Goal: Book appointment/travel/reservation

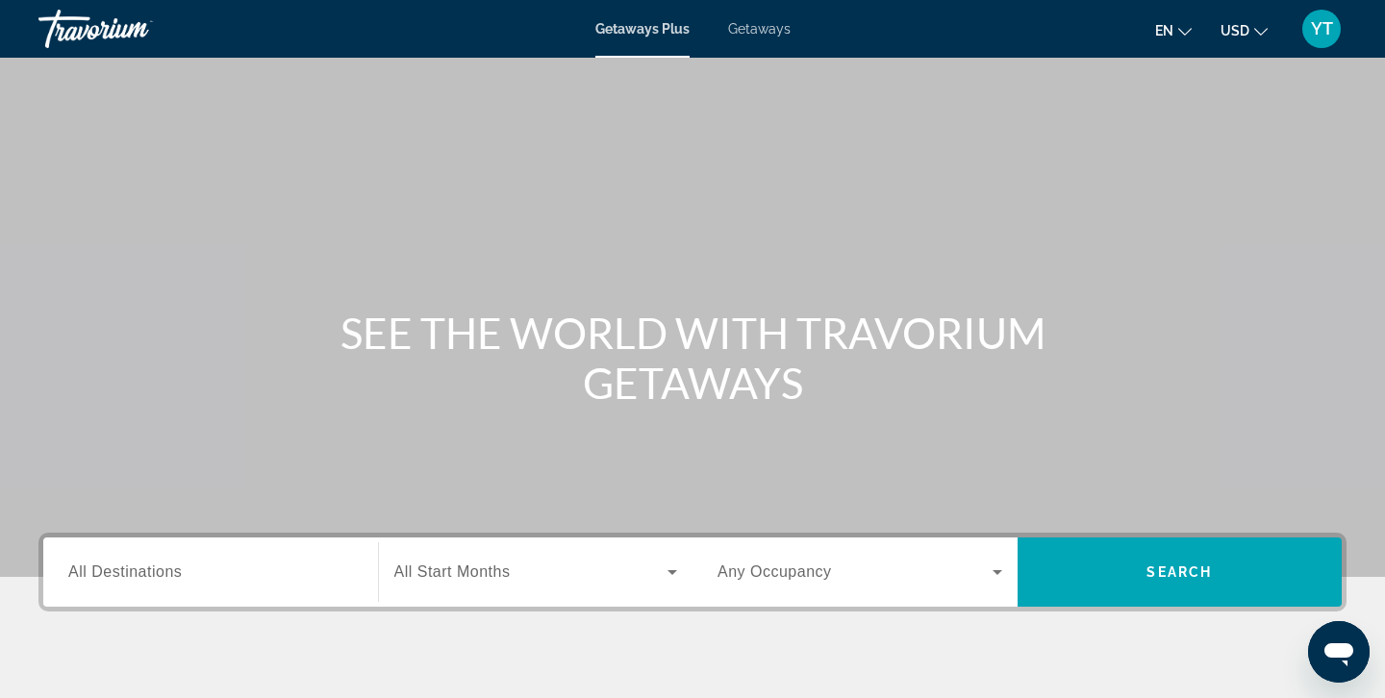
click at [207, 563] on input "Destination All Destinations" at bounding box center [210, 573] width 285 height 23
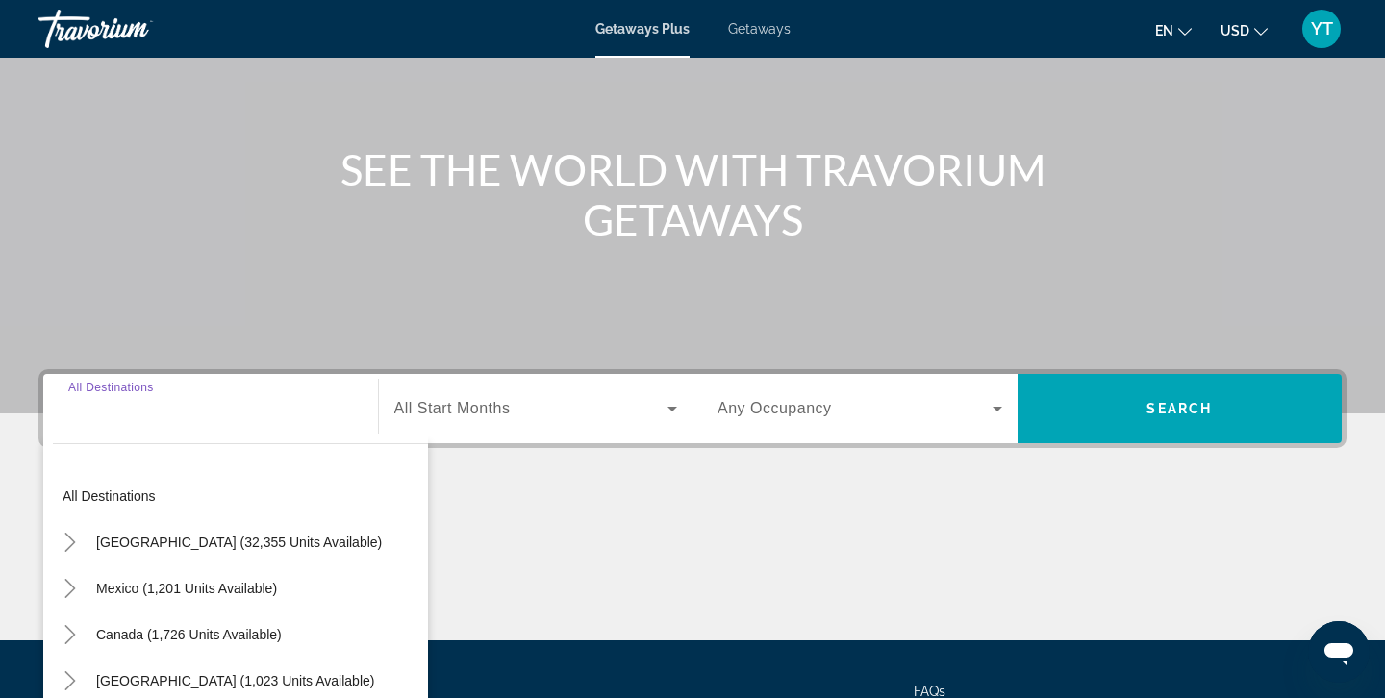
scroll to position [341, 0]
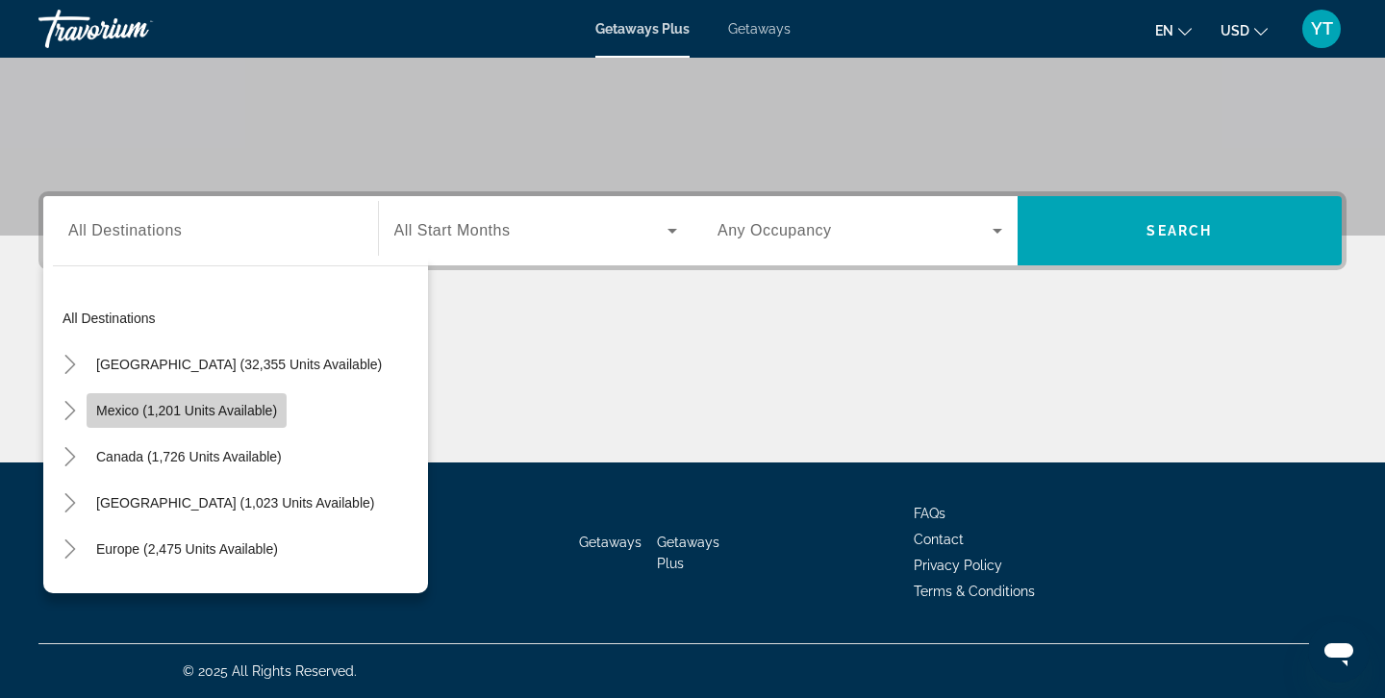
click at [187, 412] on span "Mexico (1,201 units available)" at bounding box center [186, 410] width 181 height 15
type input "**********"
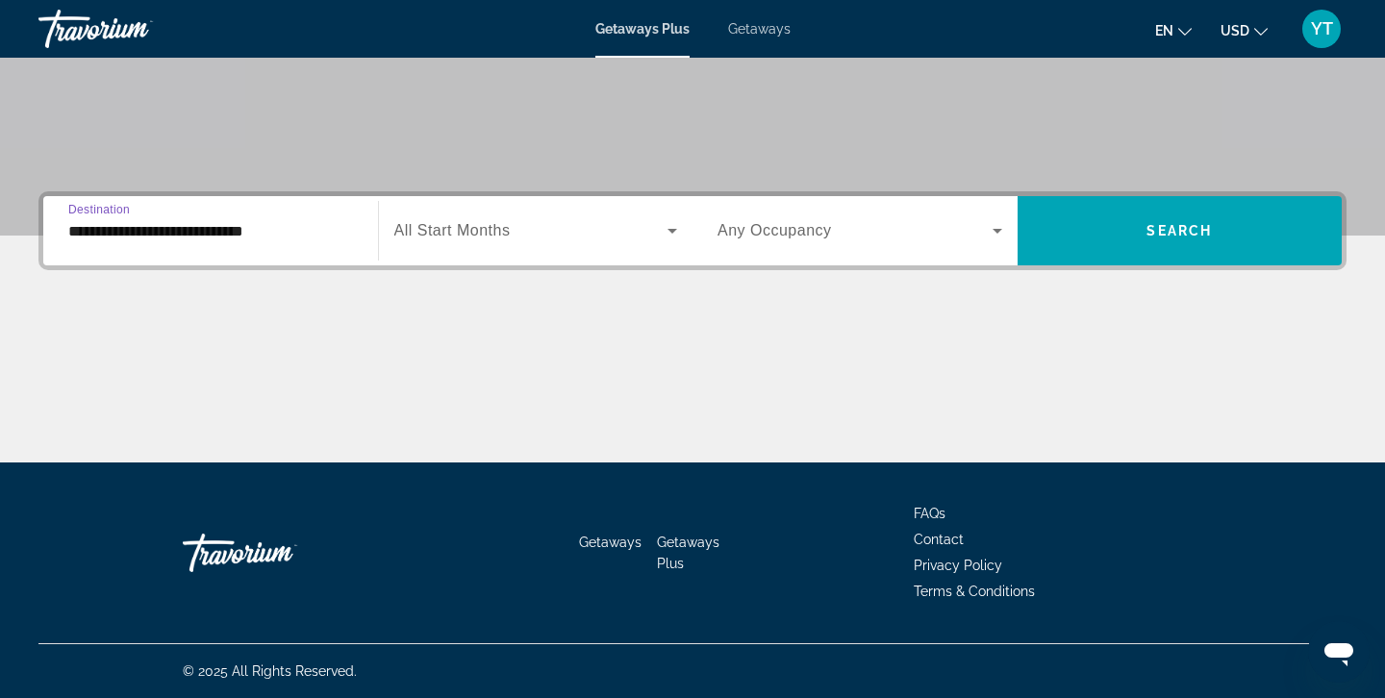
click at [996, 233] on icon "Search widget" at bounding box center [997, 231] width 10 height 5
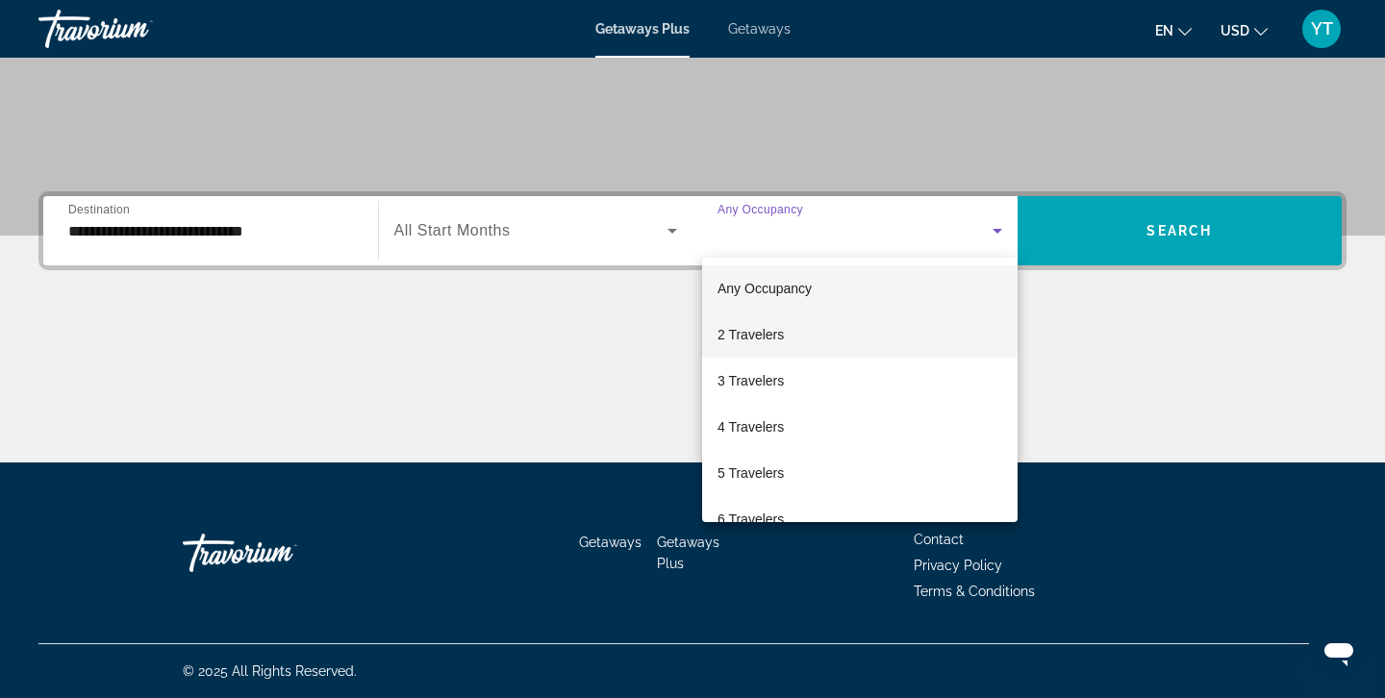
click at [761, 330] on span "2 Travelers" at bounding box center [750, 334] width 66 height 23
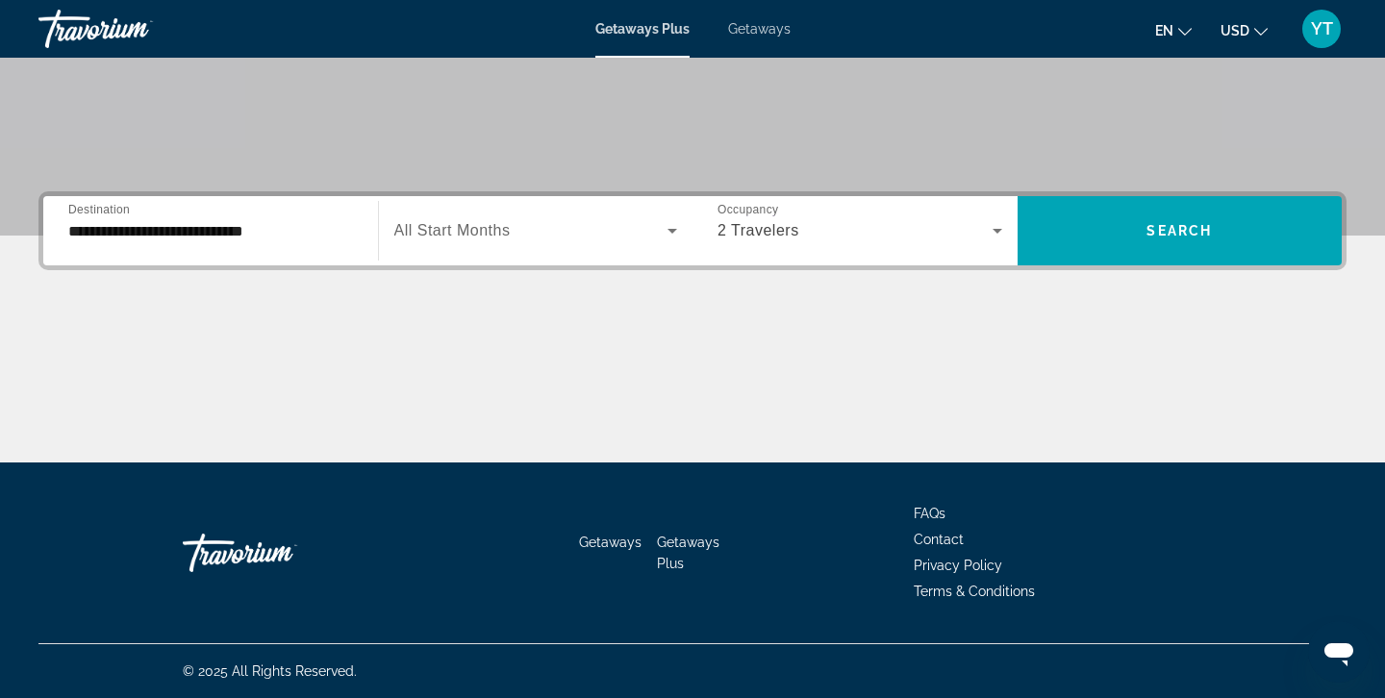
click at [487, 234] on span "All Start Months" at bounding box center [452, 230] width 116 height 16
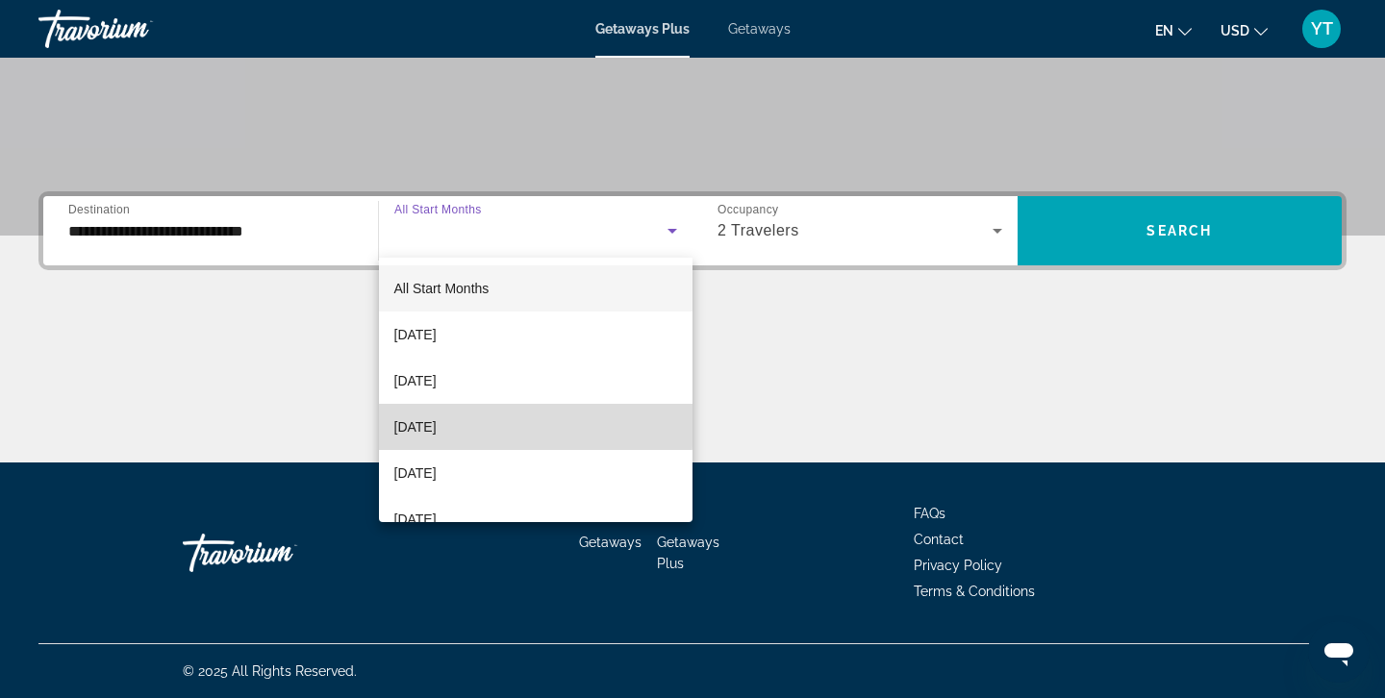
click at [432, 425] on span "[DATE]" at bounding box center [415, 426] width 42 height 23
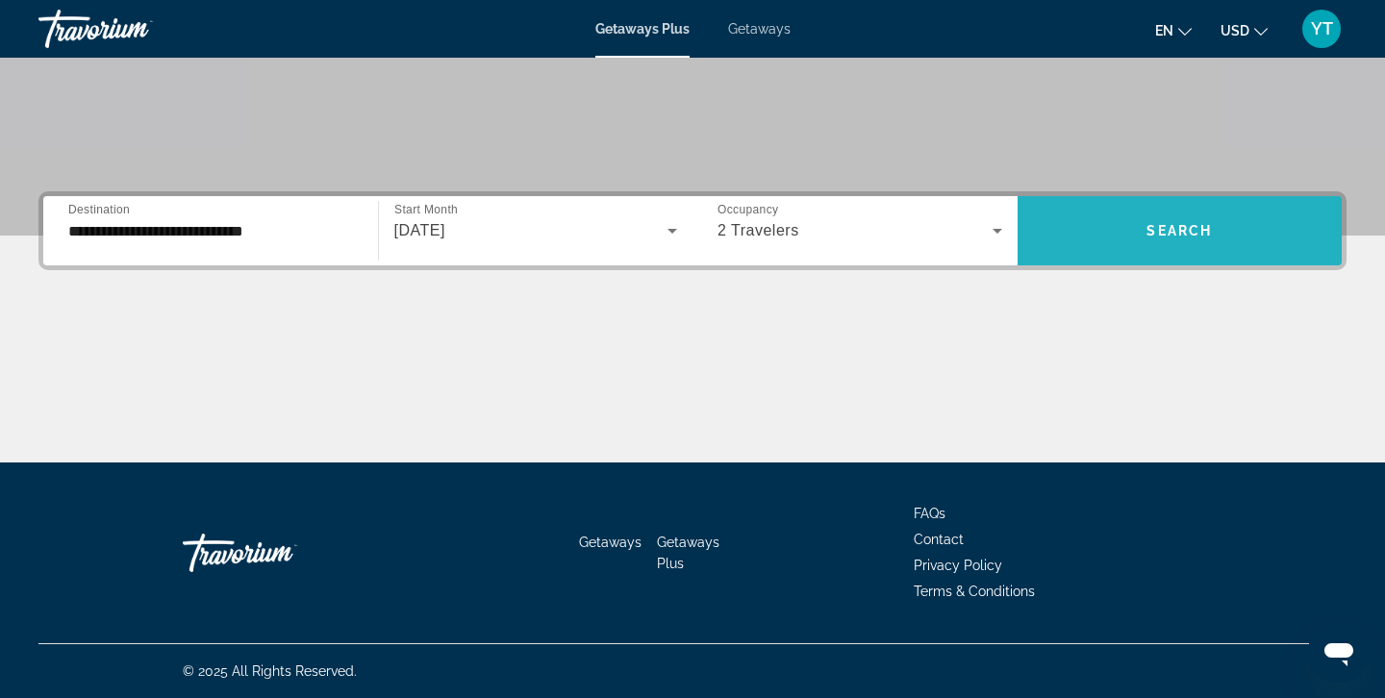
click at [1145, 222] on span "Search widget" at bounding box center [1179, 231] width 325 height 46
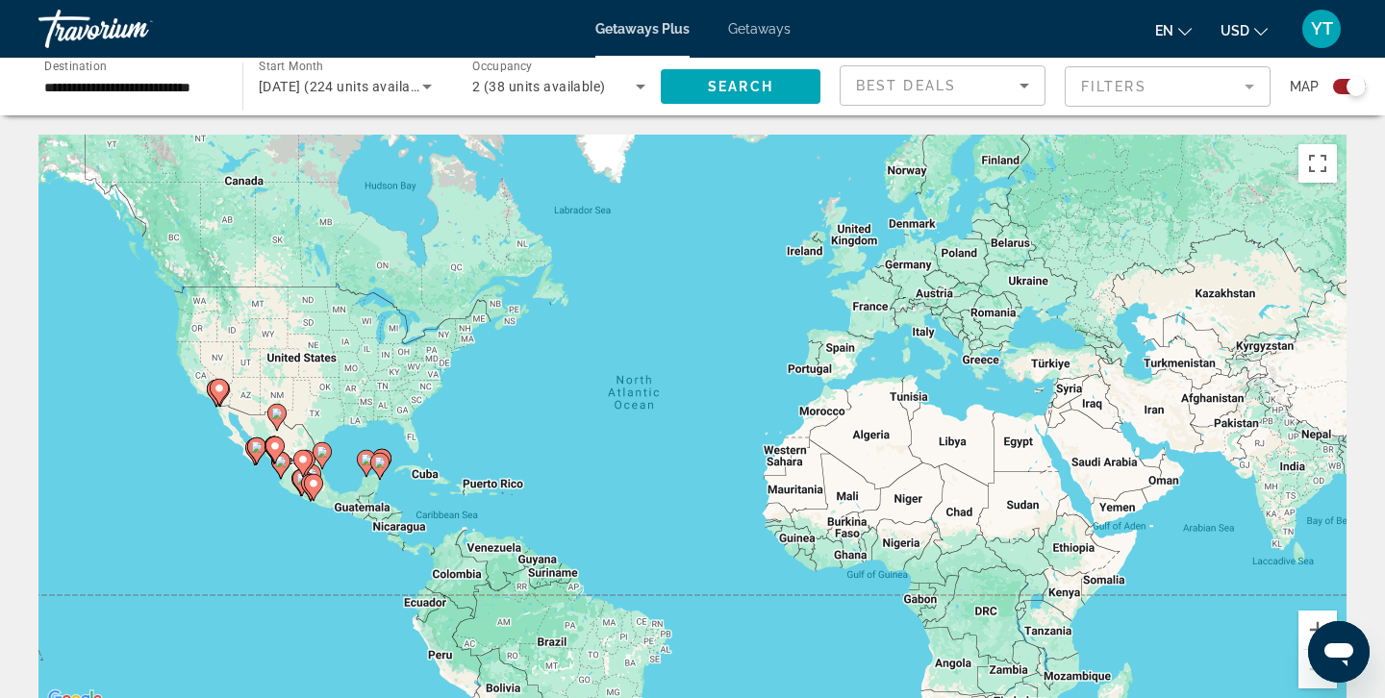
click at [277, 443] on image "Main content" at bounding box center [275, 446] width 12 height 12
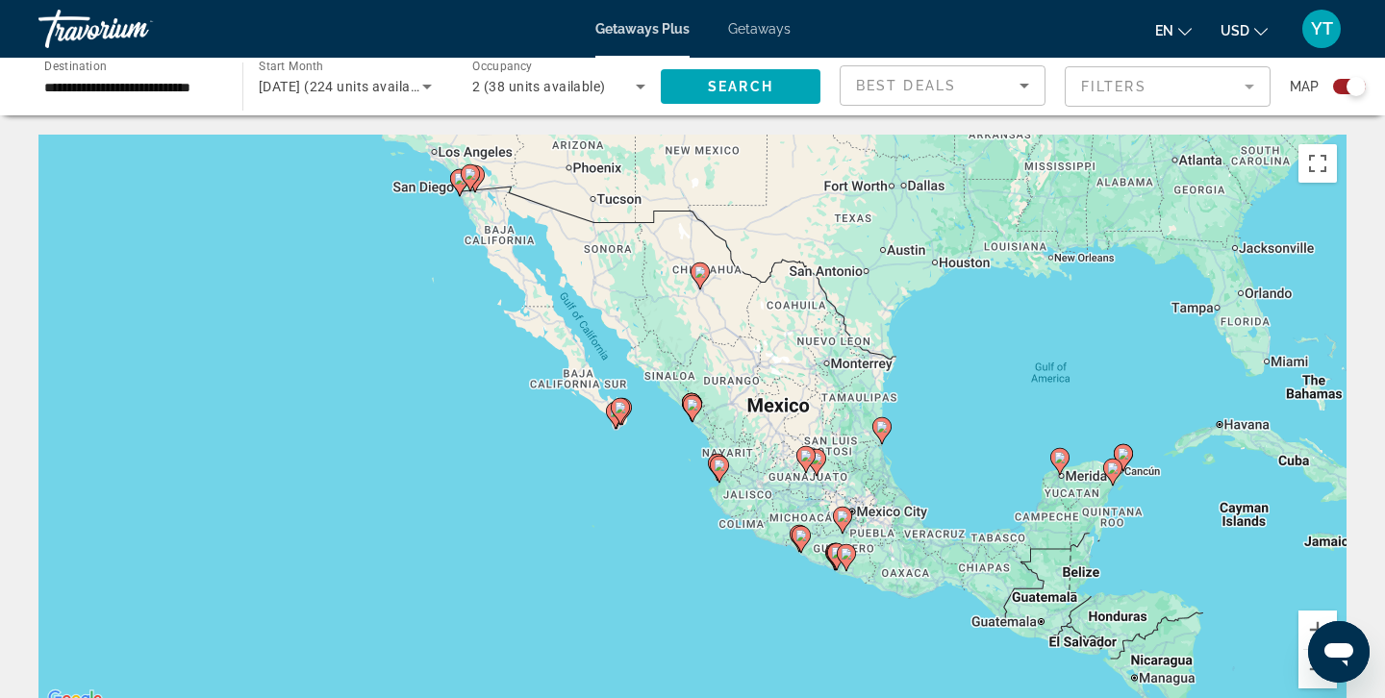
click at [695, 405] on image "Main content" at bounding box center [693, 405] width 12 height 12
type input "**********"
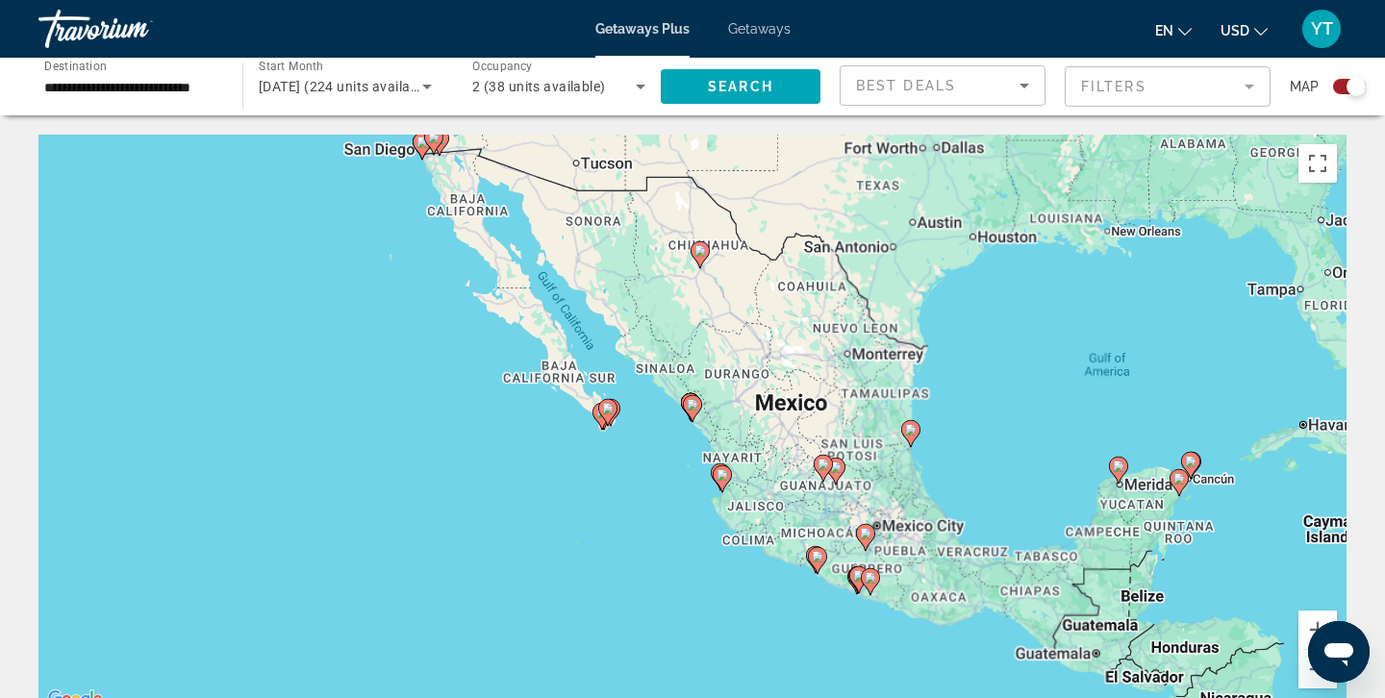
click at [695, 405] on image "Main content" at bounding box center [693, 405] width 12 height 12
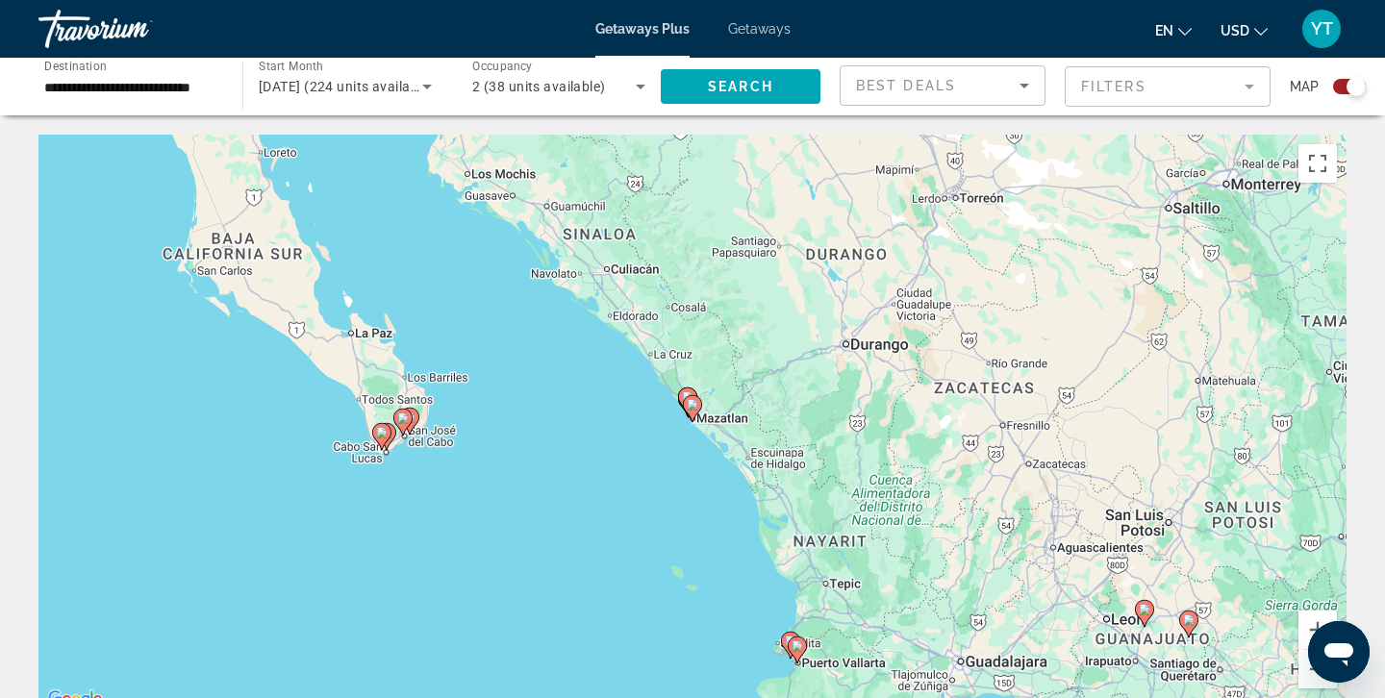
click at [695, 405] on image "Main content" at bounding box center [693, 405] width 12 height 12
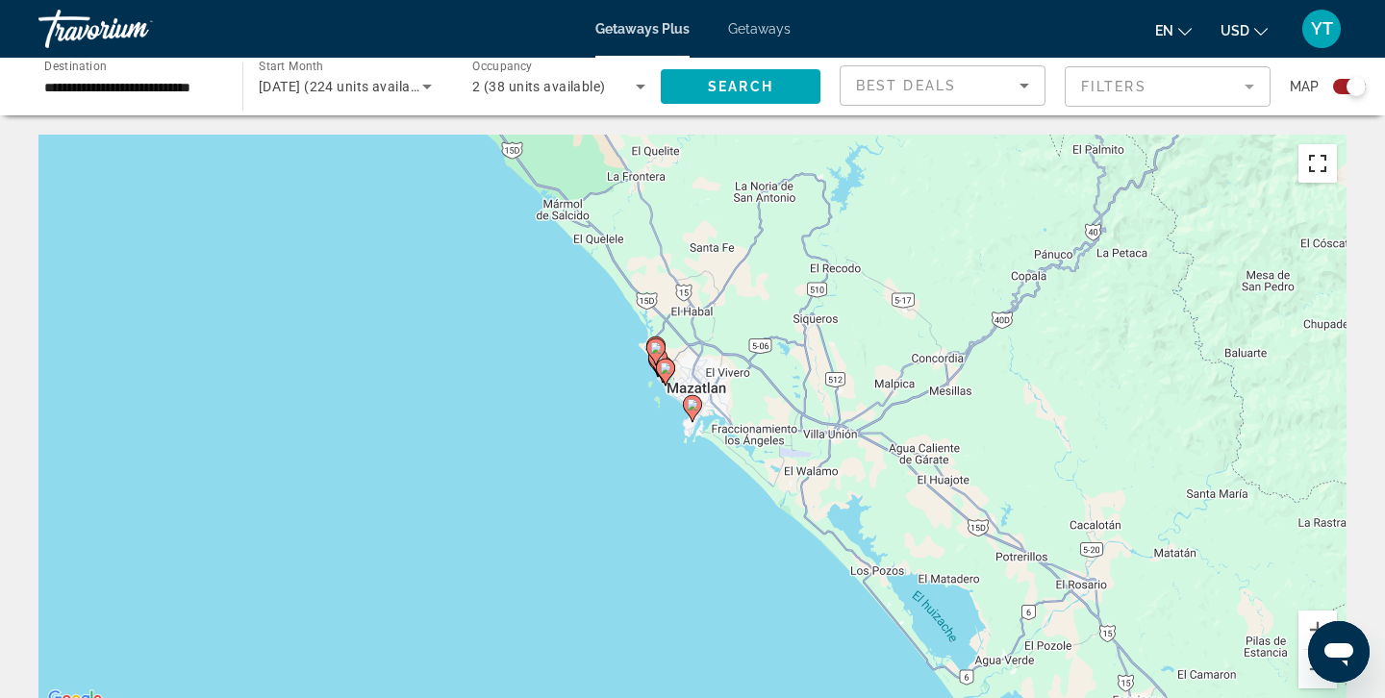
click at [1315, 161] on button "Toggle fullscreen view" at bounding box center [1317, 163] width 38 height 38
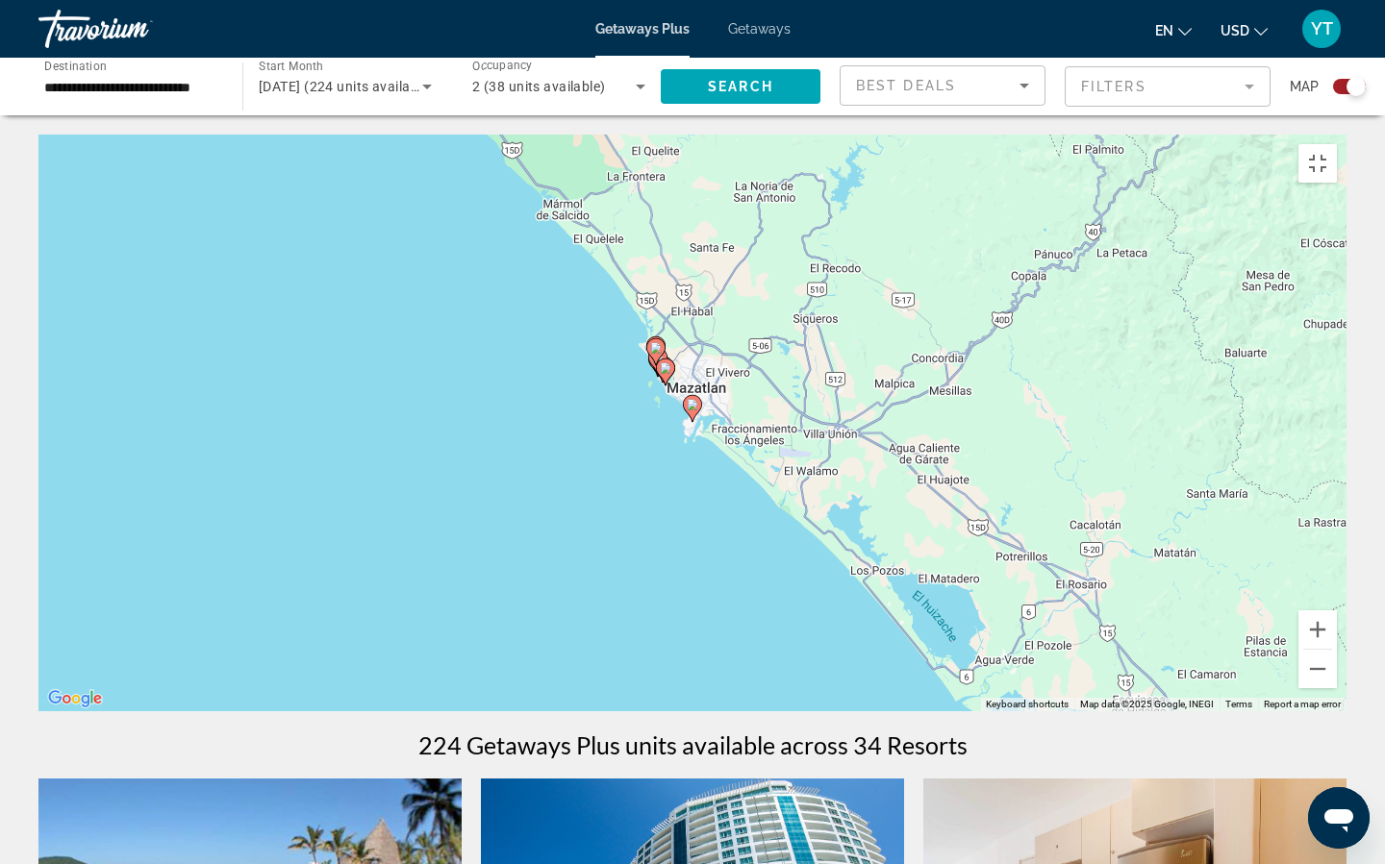
click at [719, 135] on div "To activate drag with keyboard, press Alt + Enter. Once in keyboard drag state,…" at bounding box center [692, 423] width 1308 height 577
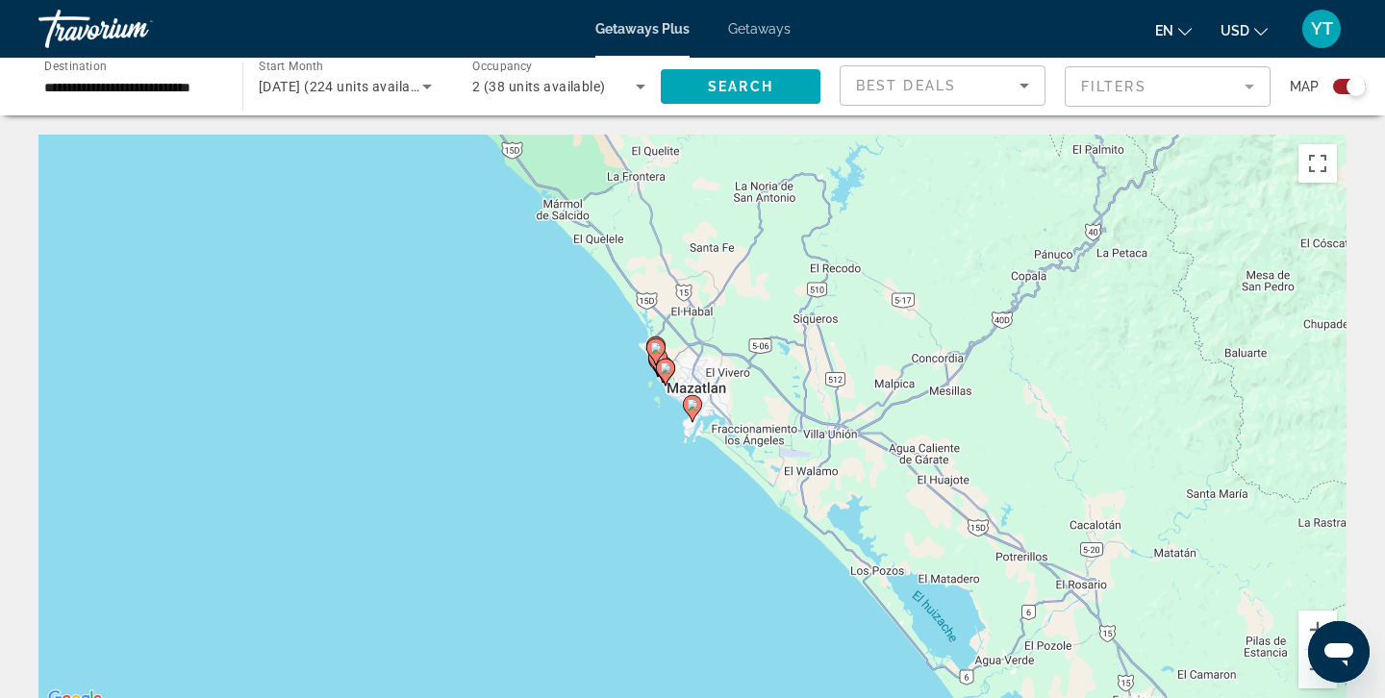
click at [1246, 91] on mat-form-field "Filters" at bounding box center [1167, 86] width 206 height 40
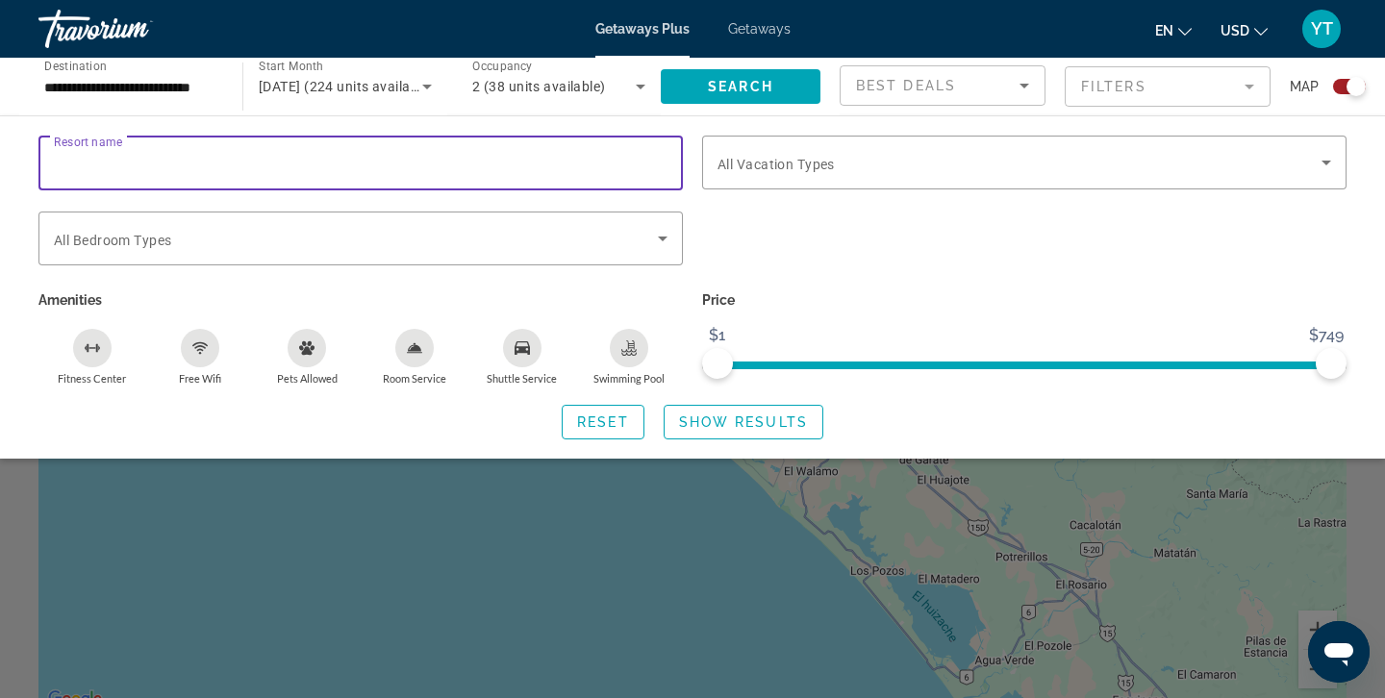
click at [207, 161] on input "Resort name" at bounding box center [360, 163] width 613 height 23
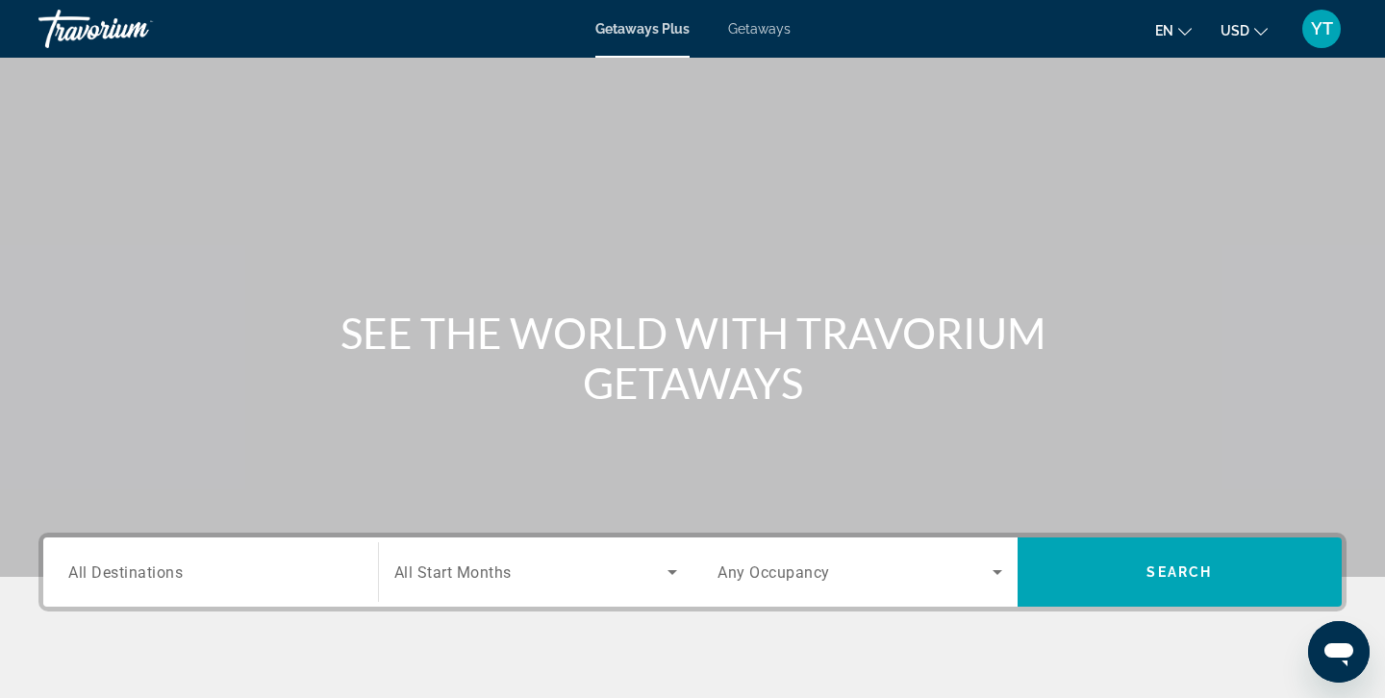
click at [164, 573] on span "All Destinations" at bounding box center [125, 571] width 114 height 18
click at [164, 573] on input "Destination All Destinations" at bounding box center [210, 573] width 285 height 23
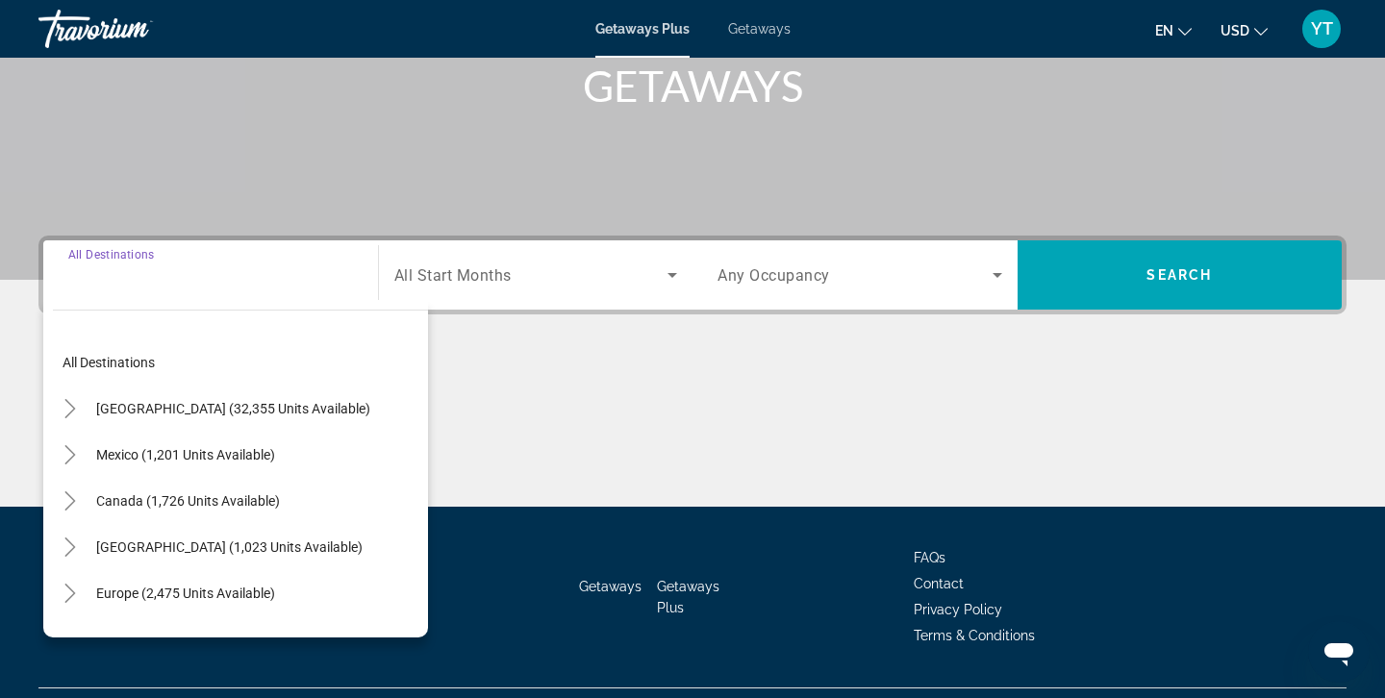
scroll to position [341, 0]
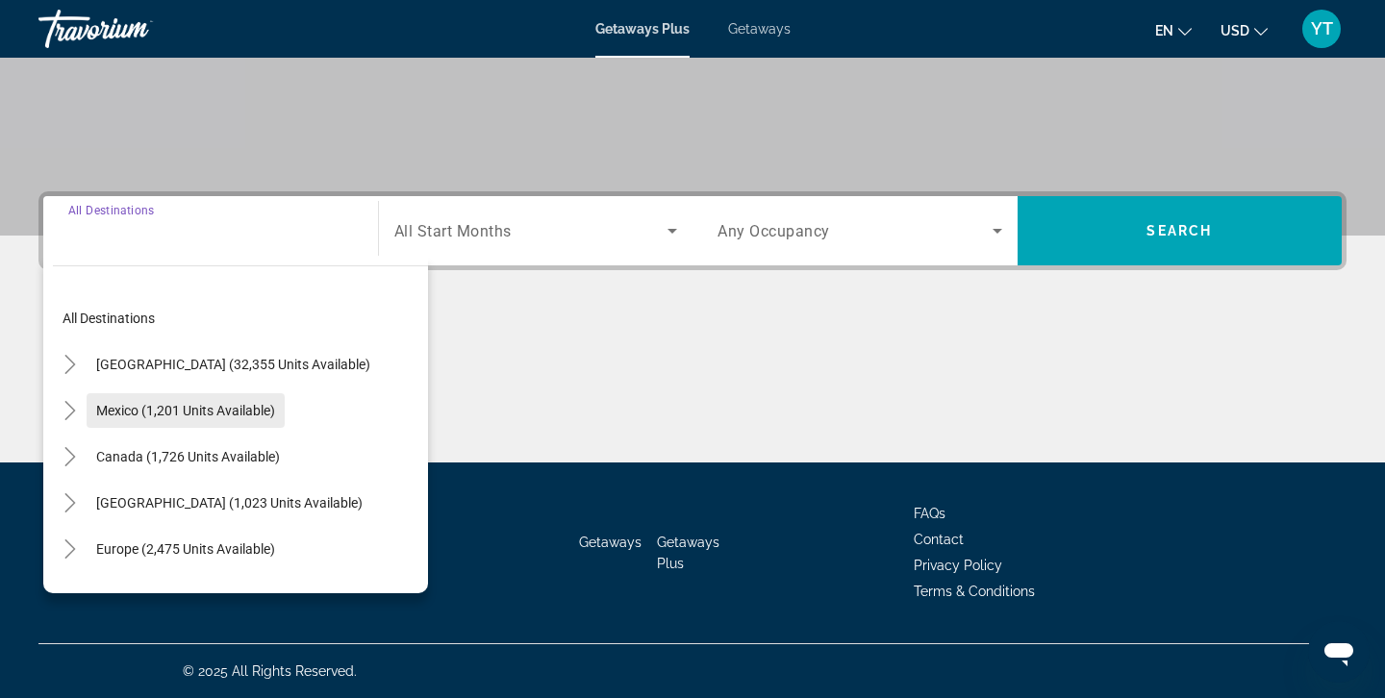
click at [177, 411] on span "Mexico (1,201 units available)" at bounding box center [185, 410] width 179 height 15
type input "**********"
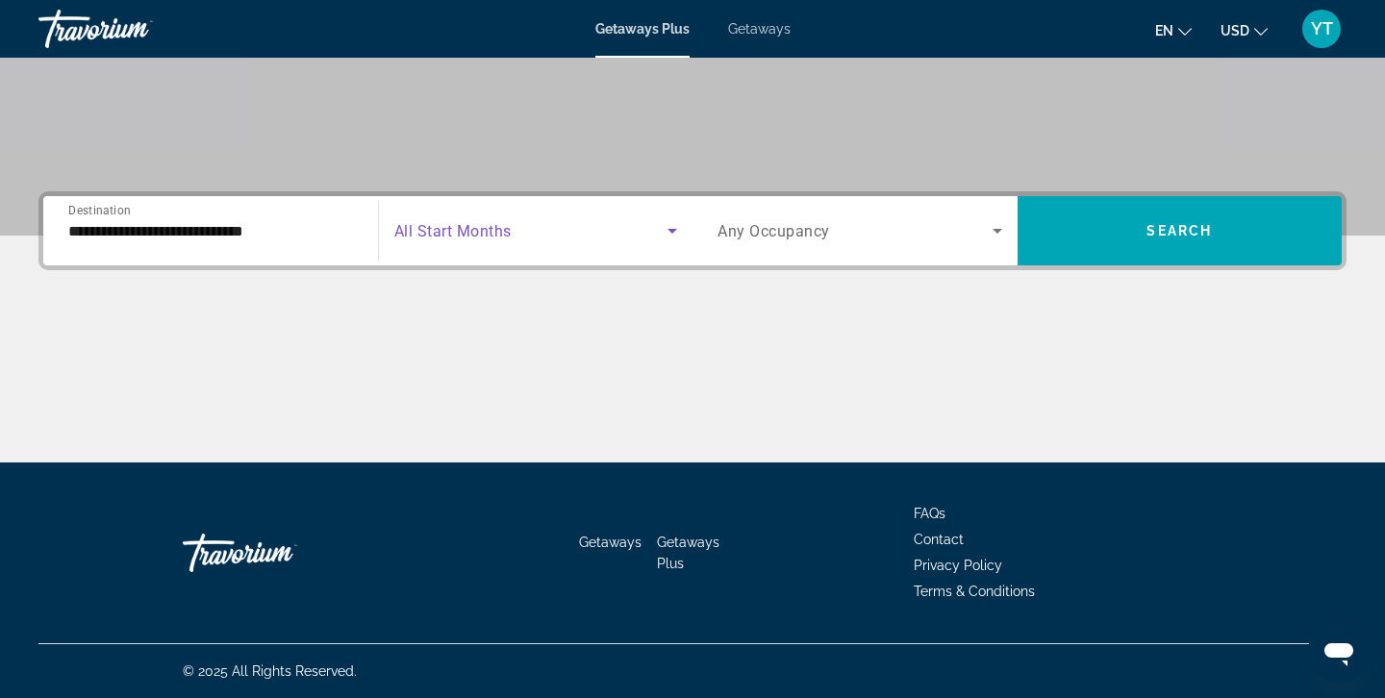
click at [514, 225] on span "Search widget" at bounding box center [531, 230] width 274 height 23
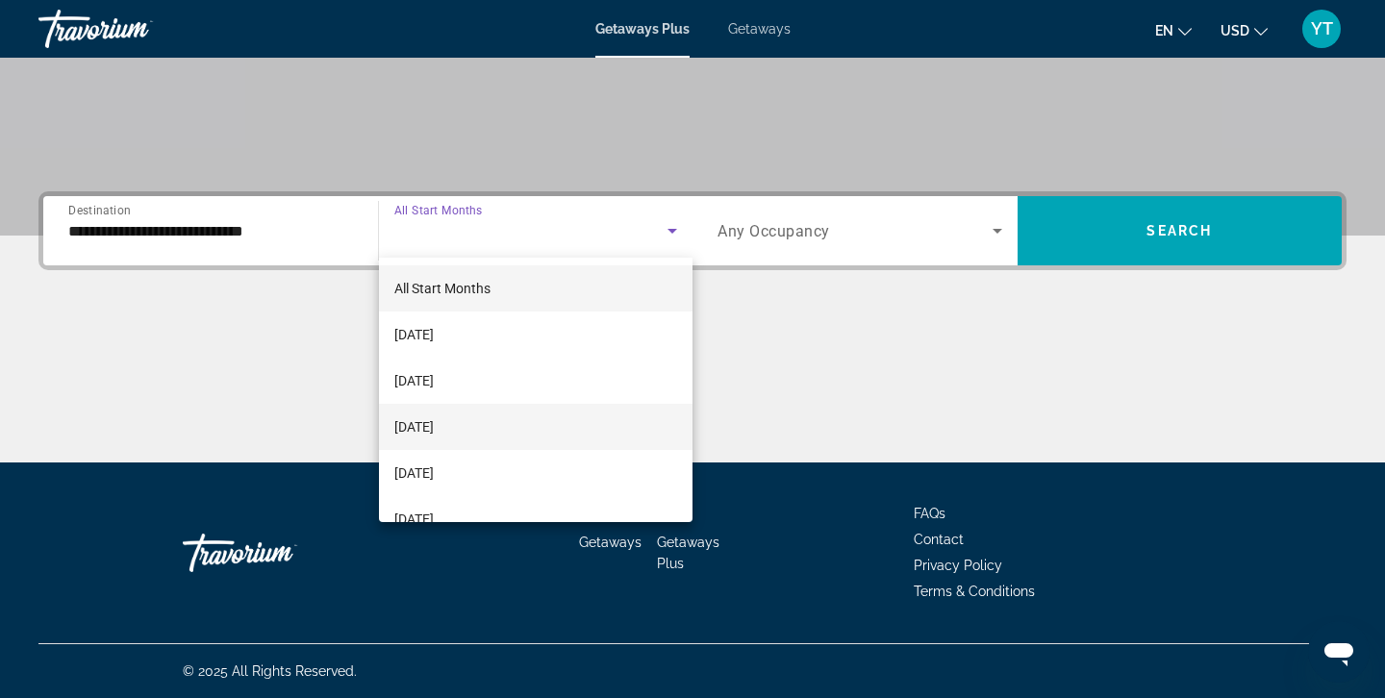
click at [434, 429] on span "[DATE]" at bounding box center [413, 426] width 39 height 23
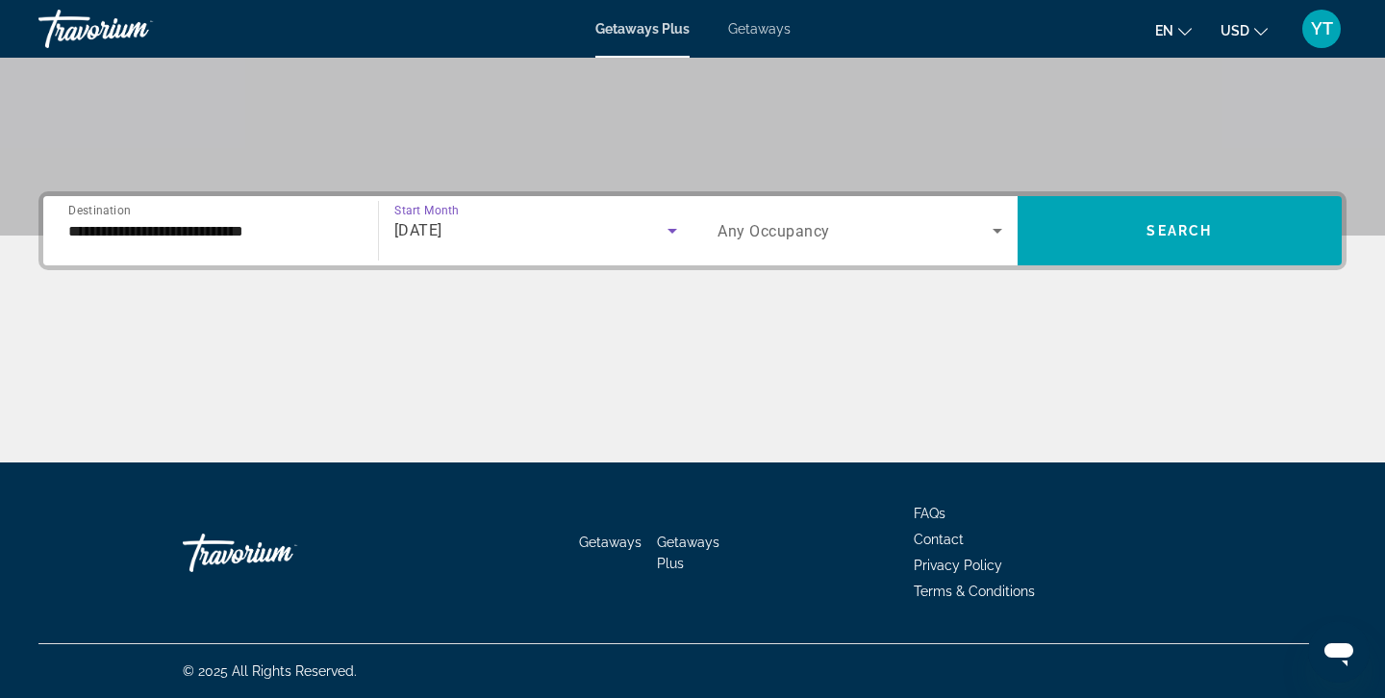
click at [997, 232] on icon "Search widget" at bounding box center [997, 231] width 10 height 5
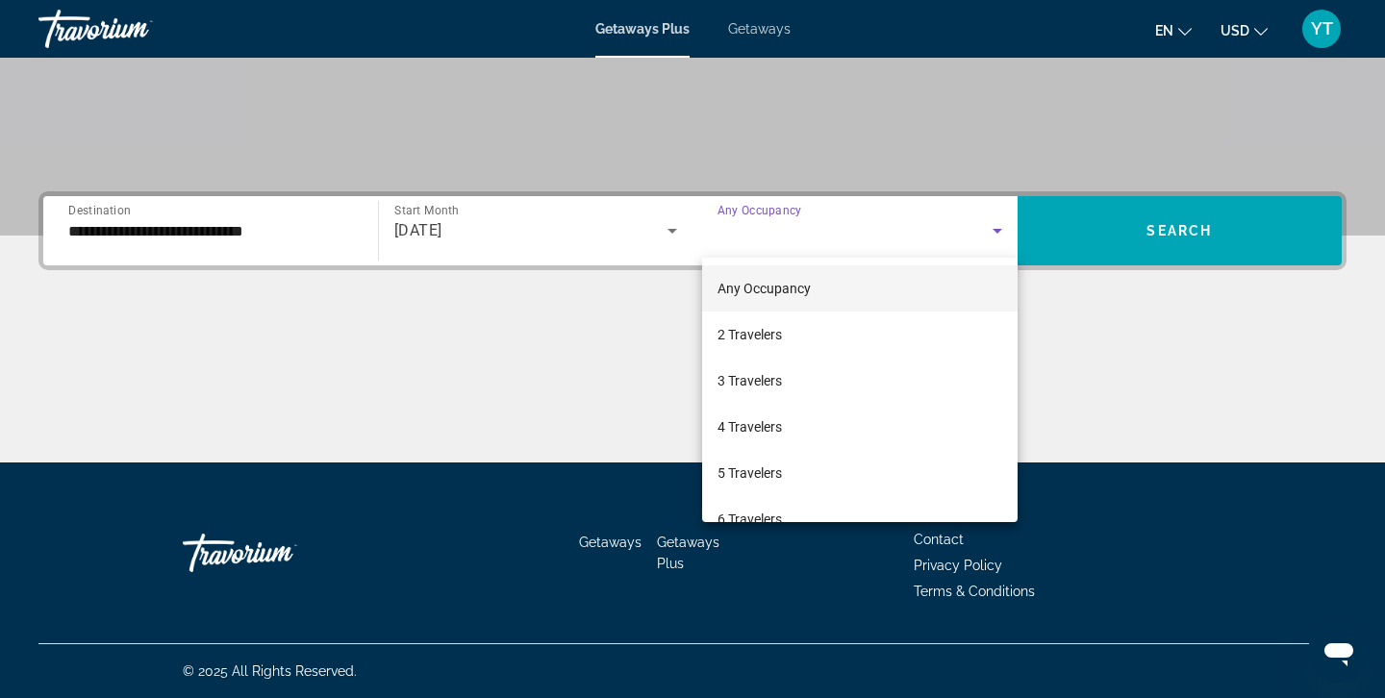
click at [1177, 222] on div at bounding box center [692, 349] width 1385 height 698
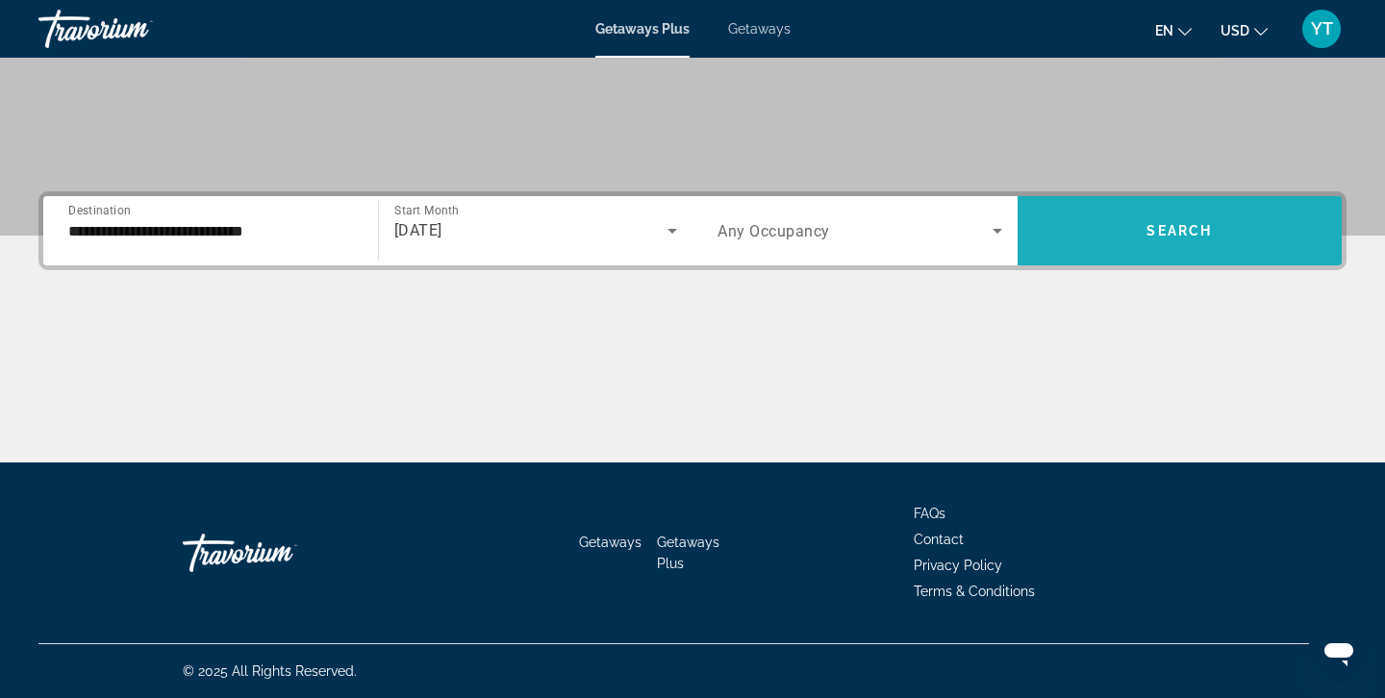
click at [1177, 223] on span "Search" at bounding box center [1178, 230] width 65 height 15
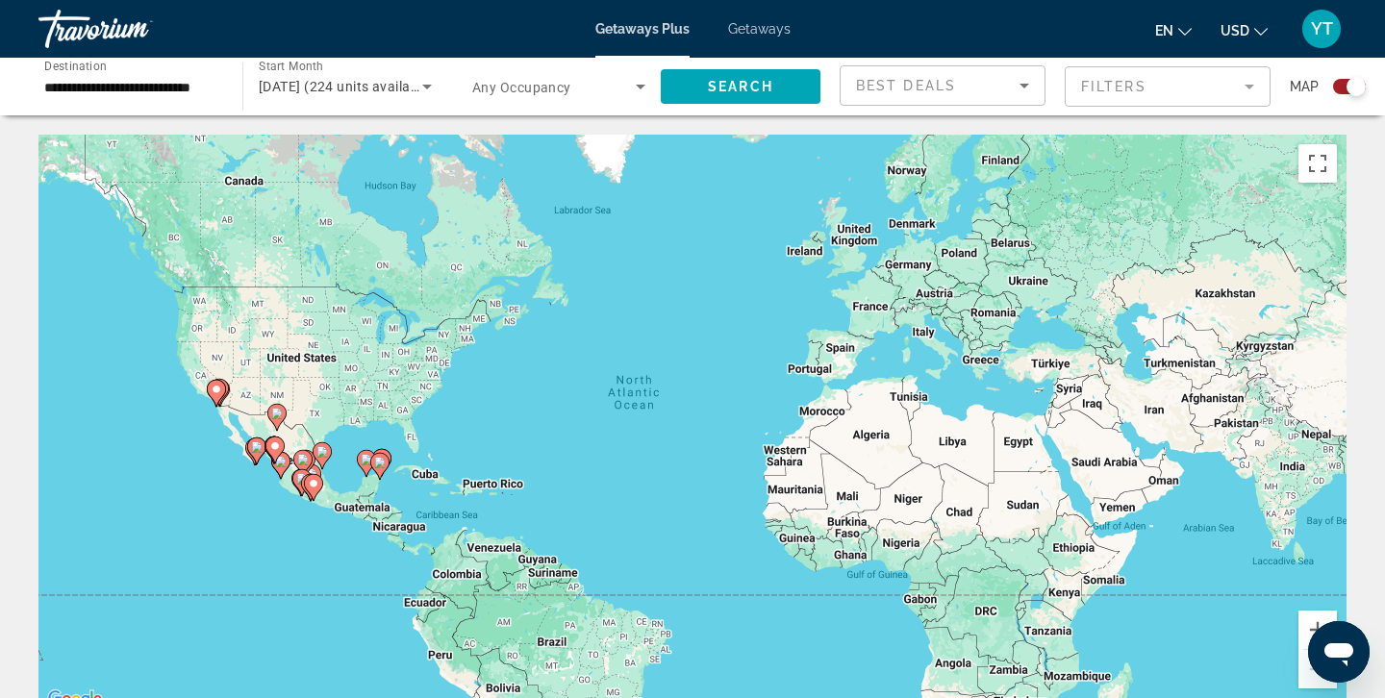
click at [260, 430] on div "To activate drag with keyboard, press Alt + Enter. Once in keyboard drag state,…" at bounding box center [692, 423] width 1308 height 577
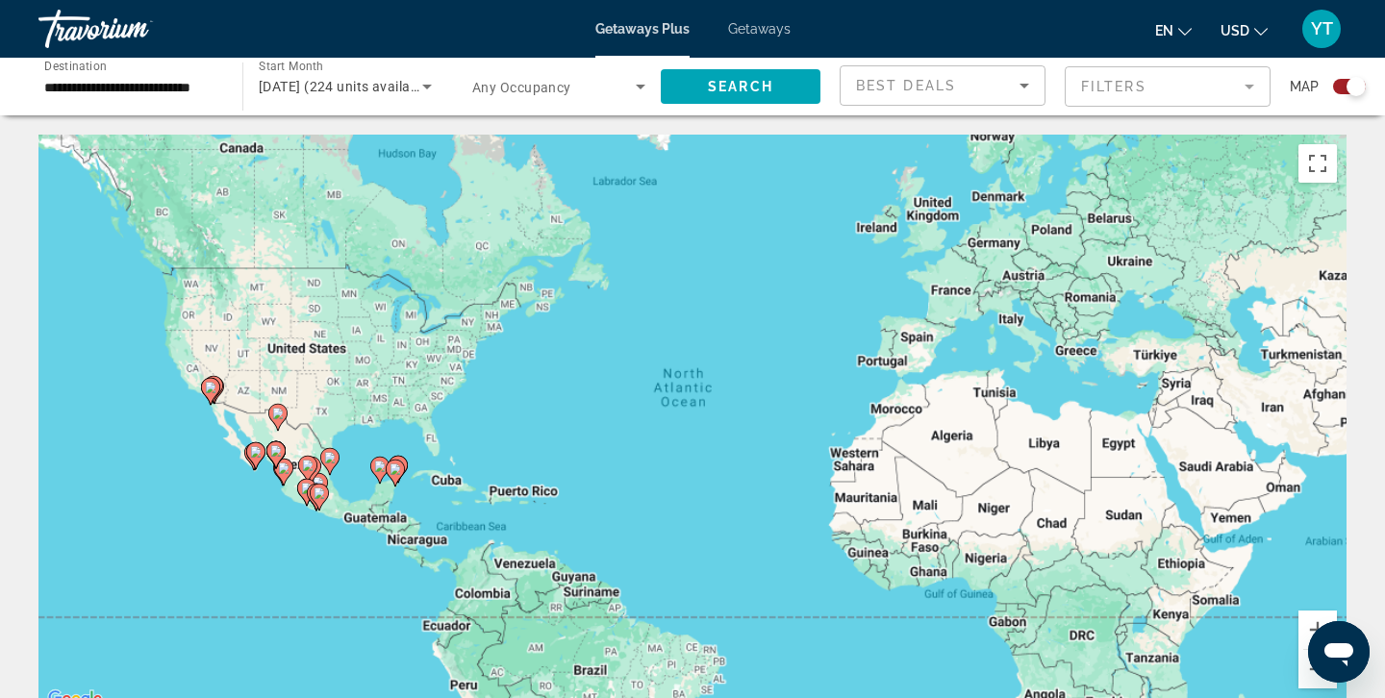
click at [260, 430] on div "To activate drag with keyboard, press Alt + Enter. Once in keyboard drag state,…" at bounding box center [692, 423] width 1308 height 577
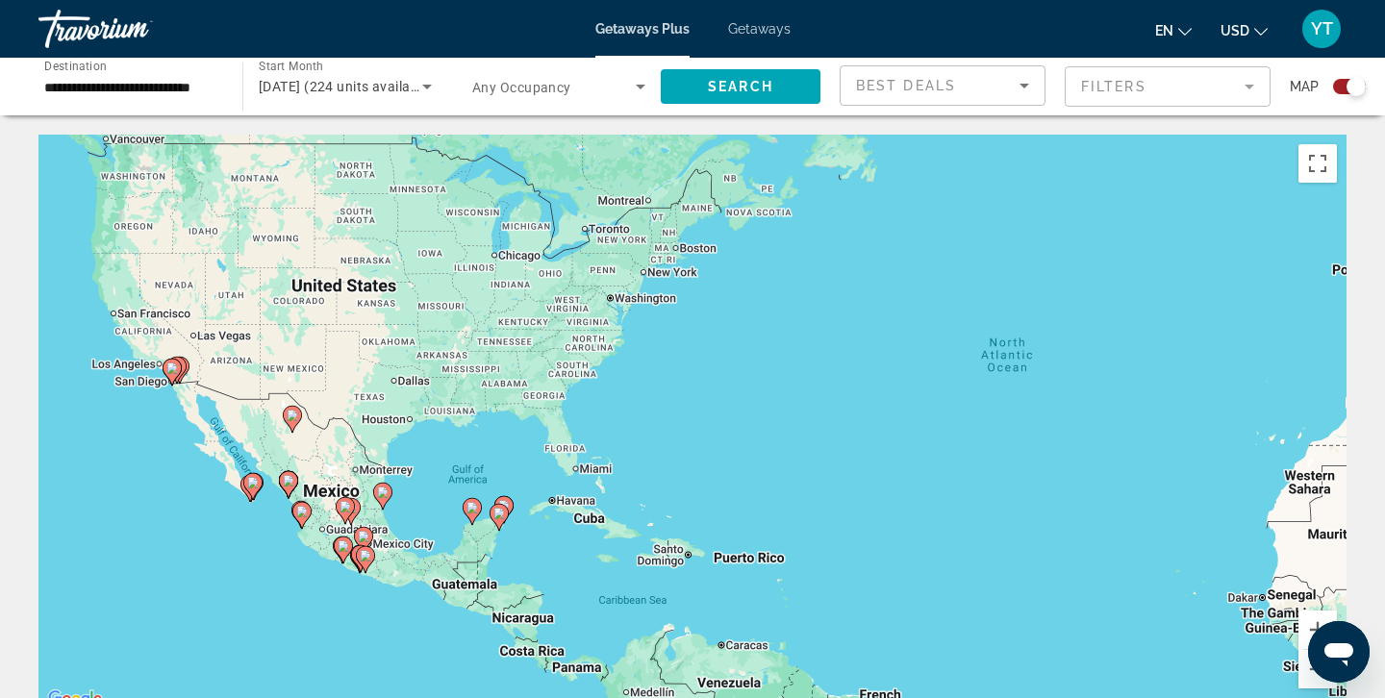
click at [260, 430] on div "To activate drag with keyboard, press Alt + Enter. Once in keyboard drag state,…" at bounding box center [692, 423] width 1308 height 577
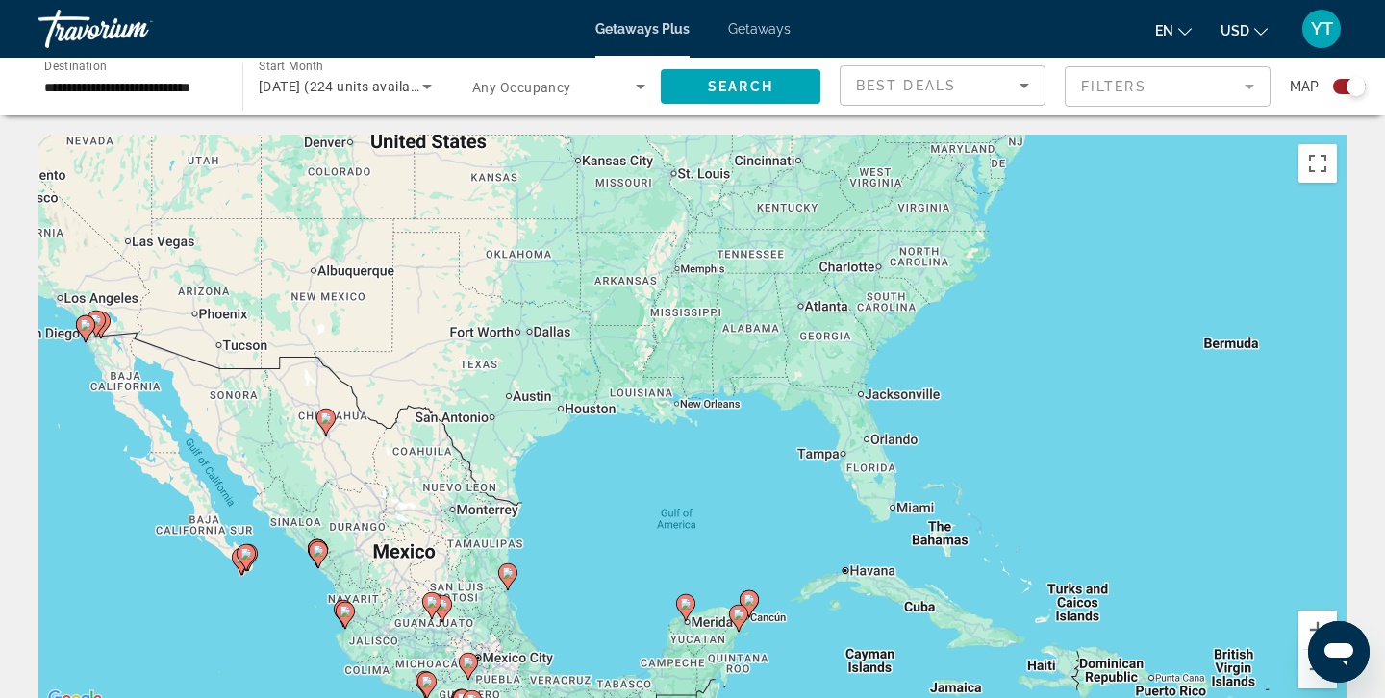
click at [342, 611] on image "Main content" at bounding box center [345, 612] width 12 height 12
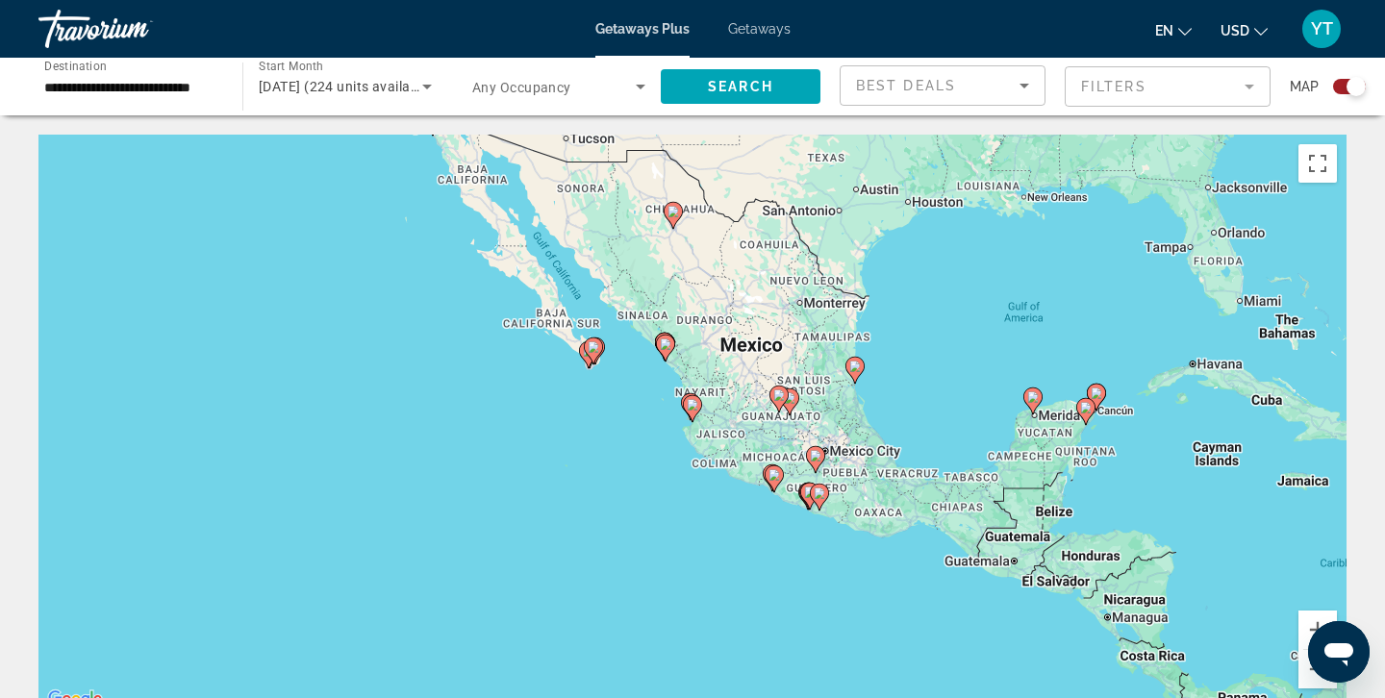
click at [694, 408] on image "Main content" at bounding box center [693, 405] width 12 height 12
type input "**********"
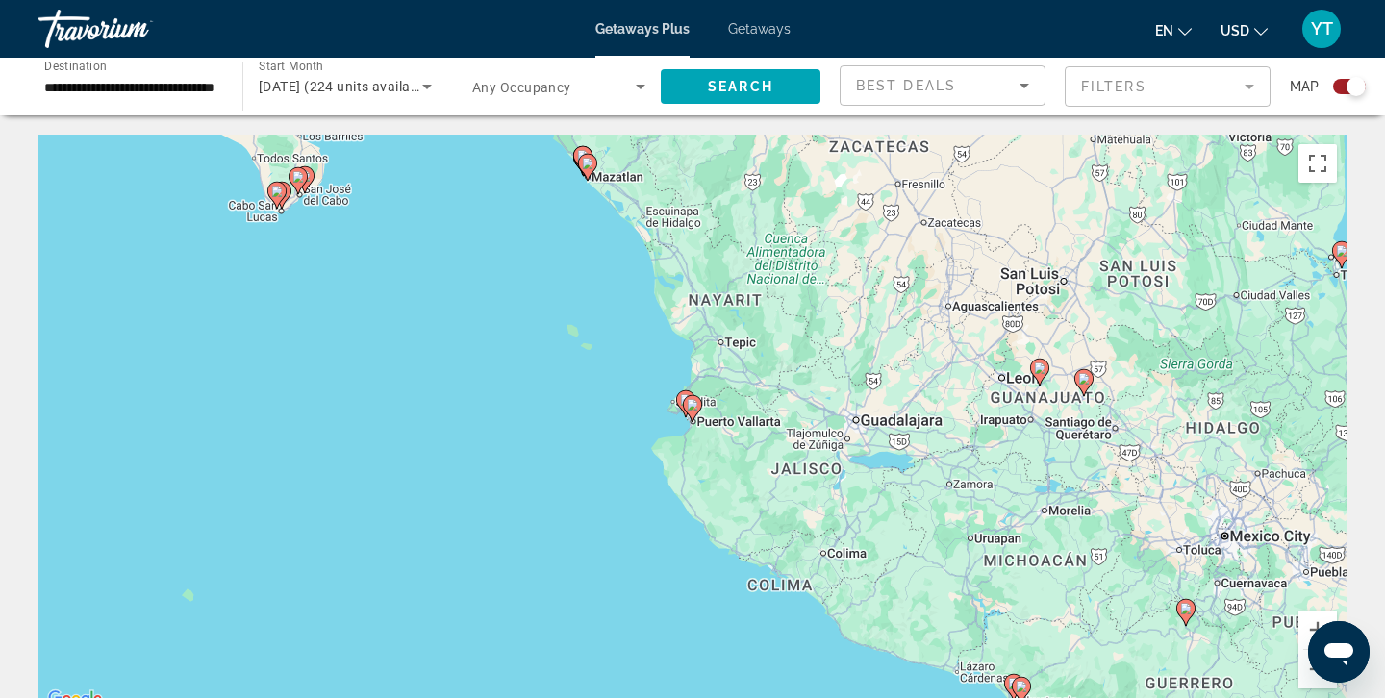
click at [694, 408] on image "Main content" at bounding box center [693, 405] width 12 height 12
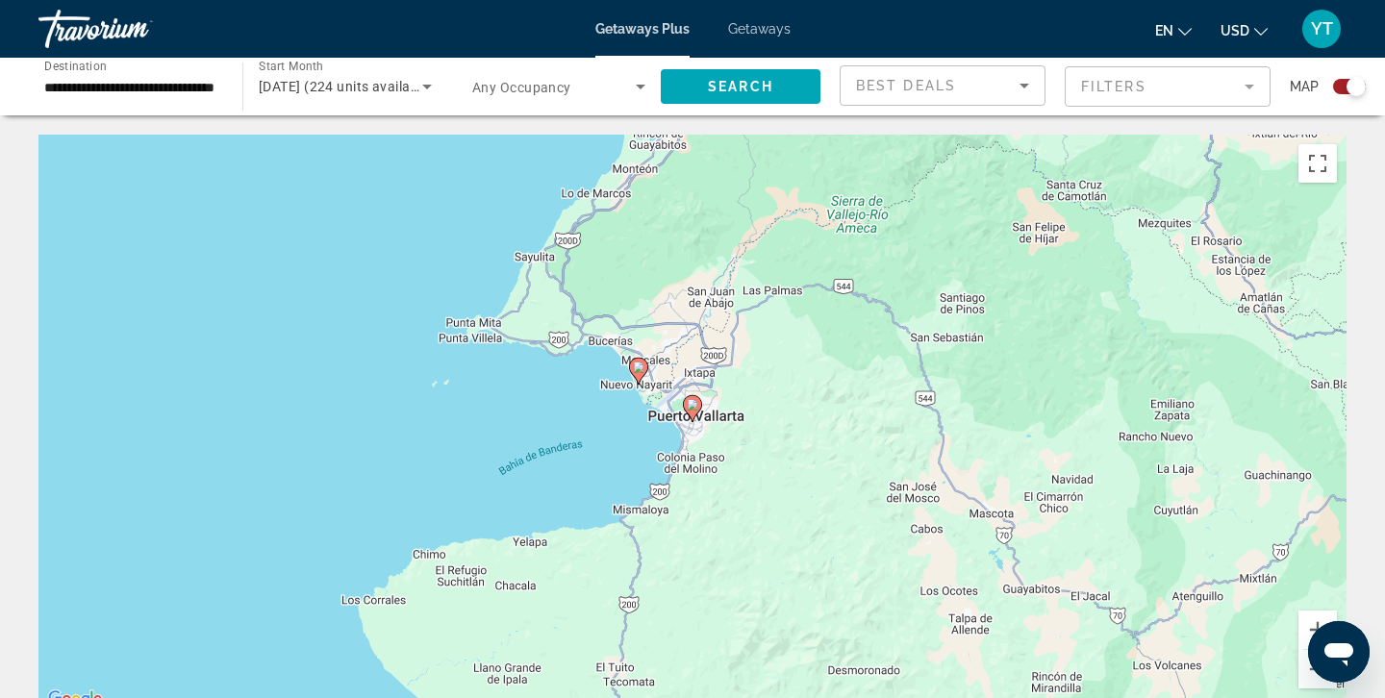
click at [636, 365] on image "Main content" at bounding box center [639, 368] width 12 height 12
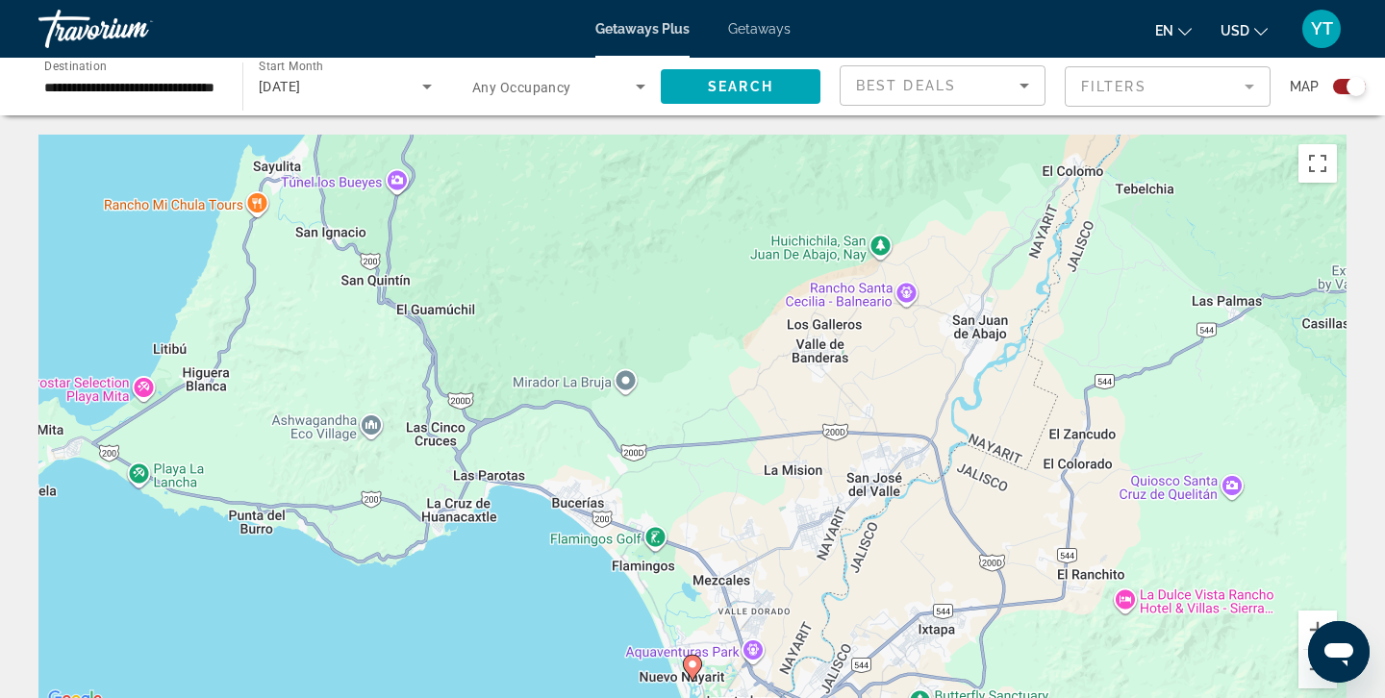
click at [691, 670] on icon "Main content" at bounding box center [692, 668] width 17 height 25
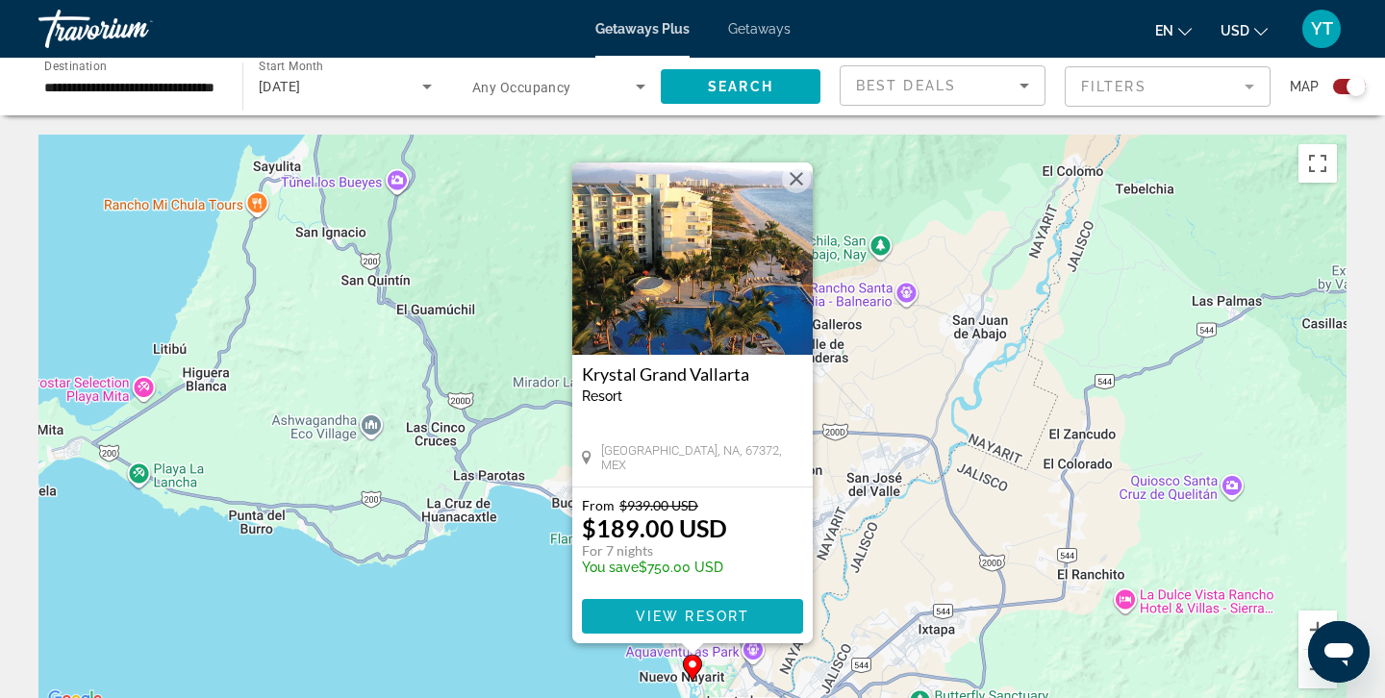
click at [701, 612] on span "View Resort" at bounding box center [692, 616] width 113 height 15
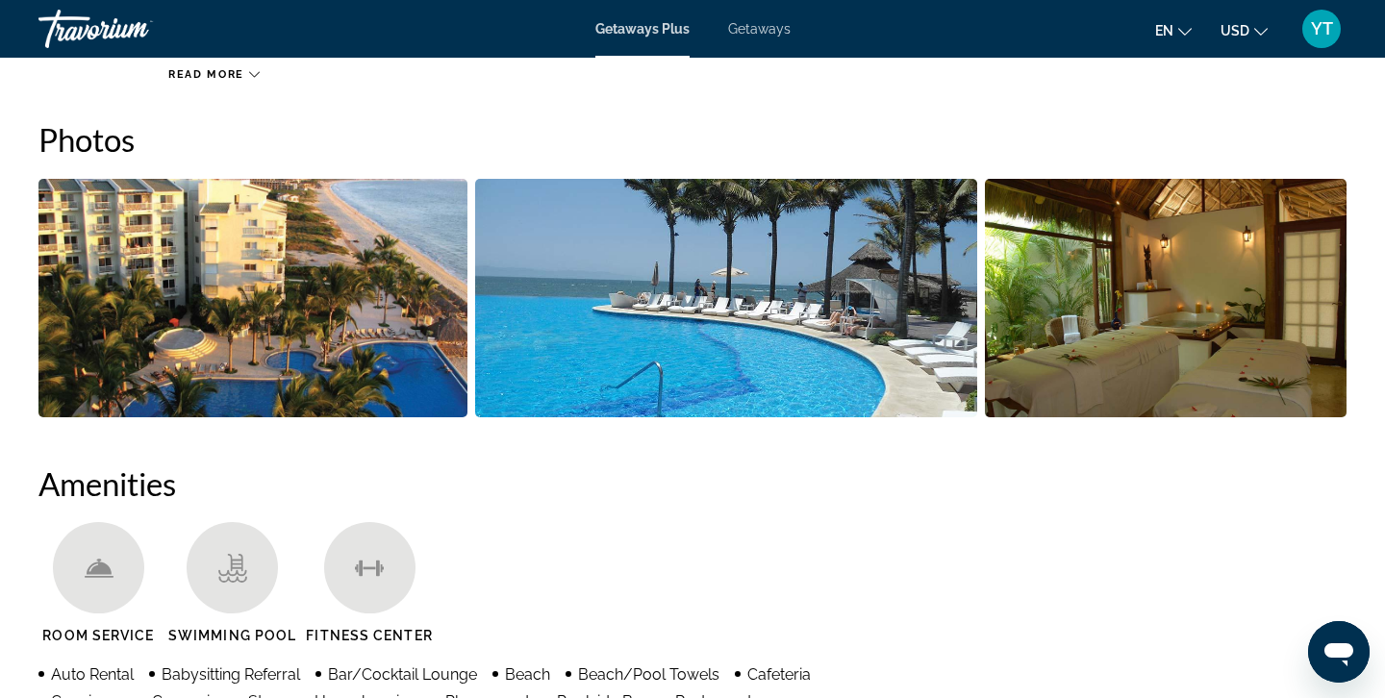
scroll to position [882, 0]
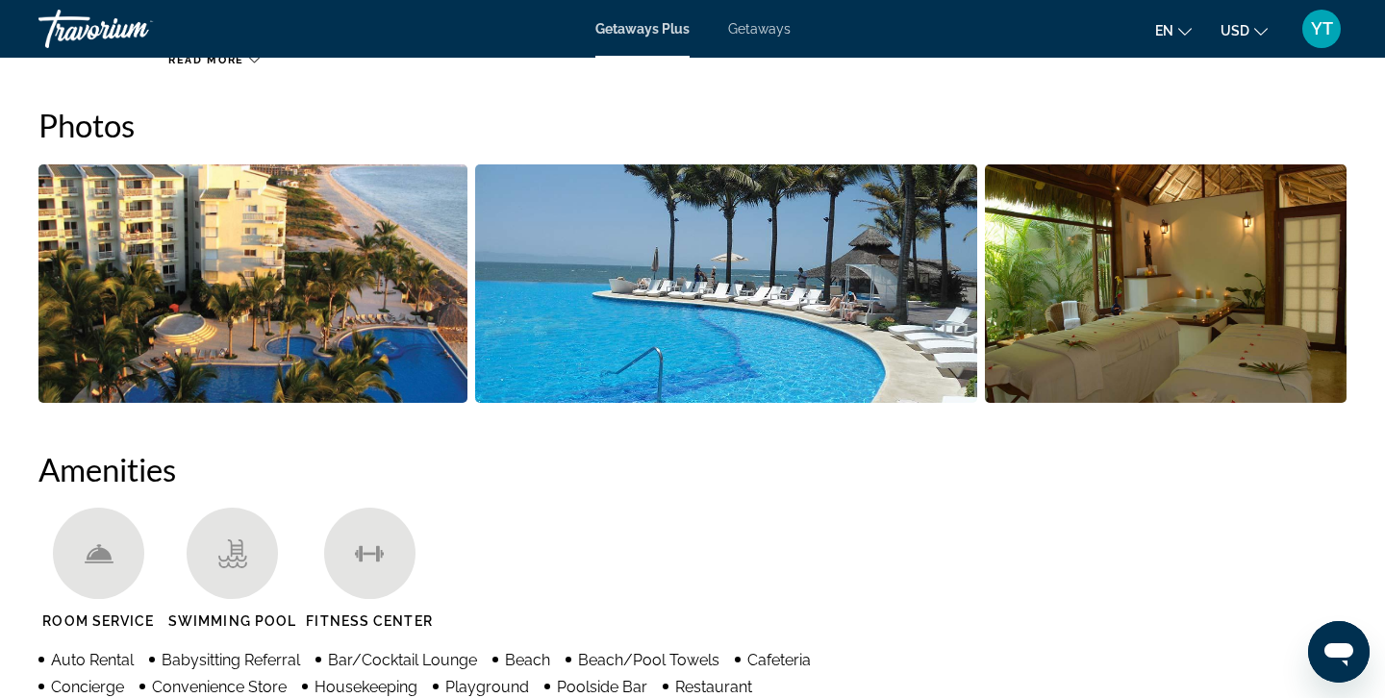
click at [1172, 309] on img "Open full-screen image slider" at bounding box center [1166, 283] width 362 height 238
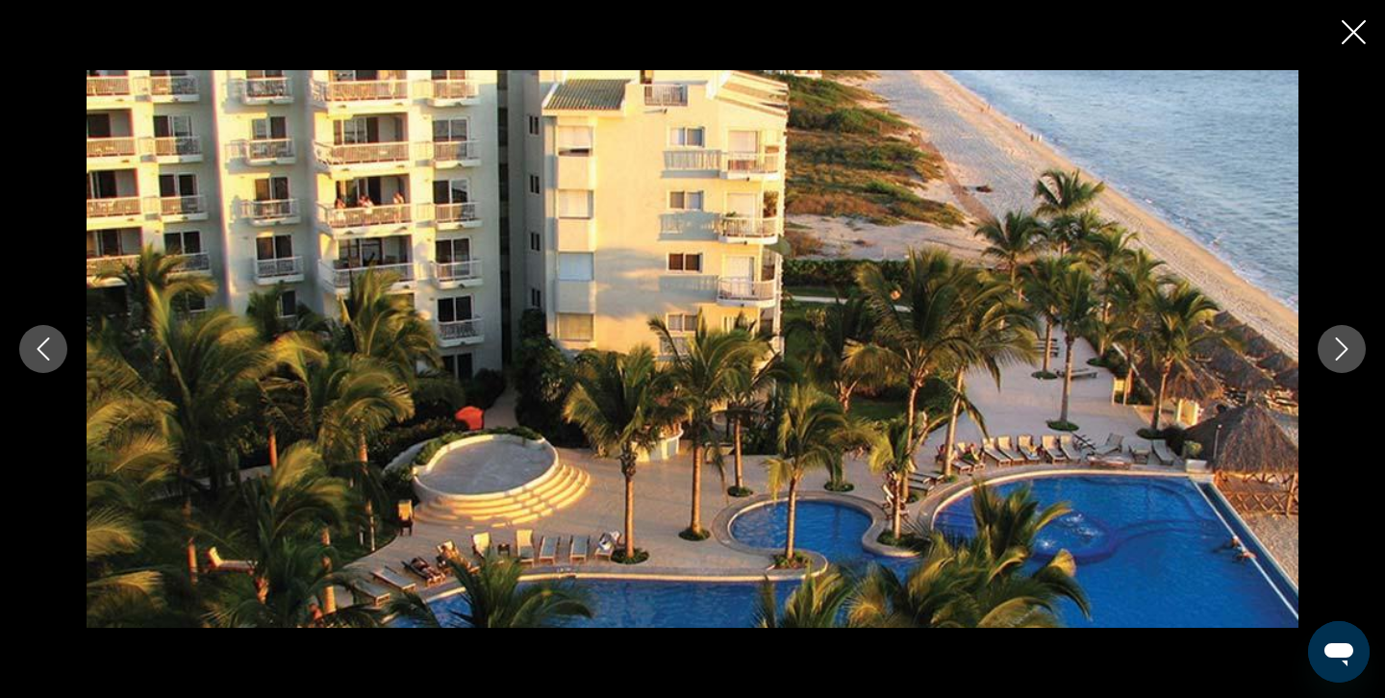
click at [1349, 347] on icon "Next image" at bounding box center [1341, 348] width 23 height 23
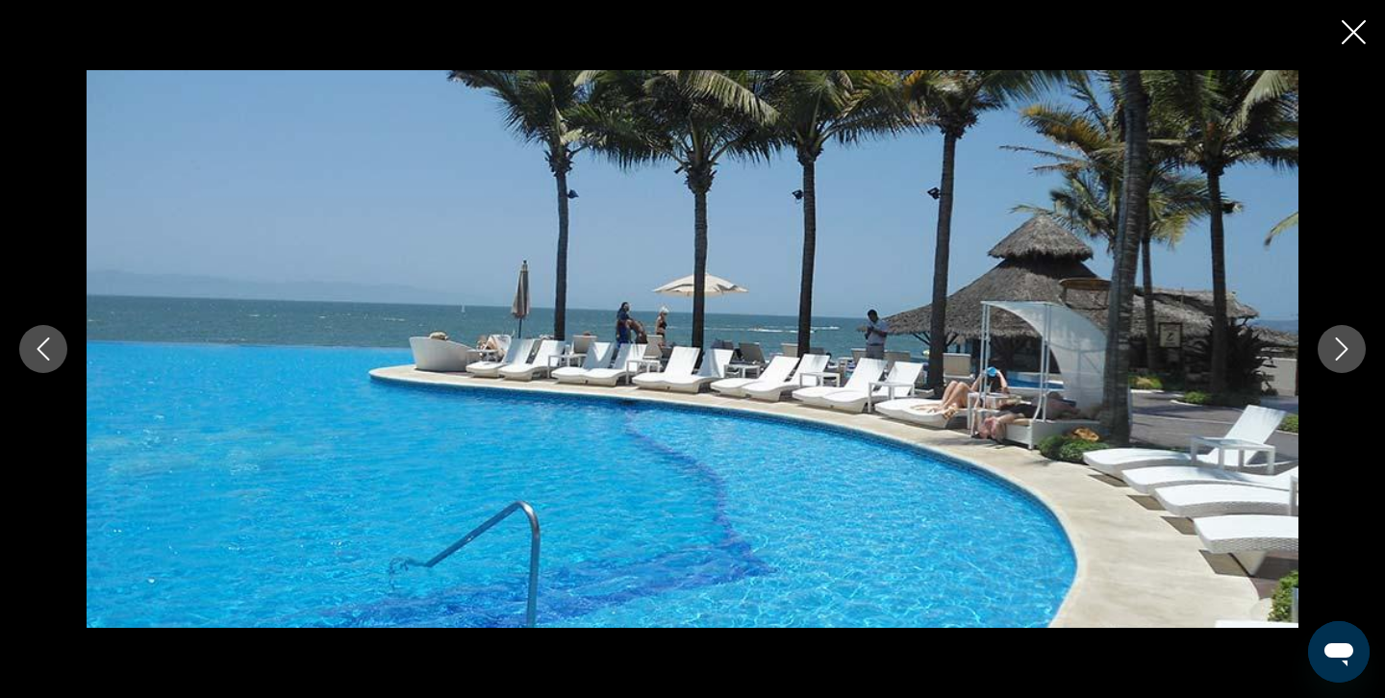
click at [1349, 347] on icon "Next image" at bounding box center [1341, 348] width 23 height 23
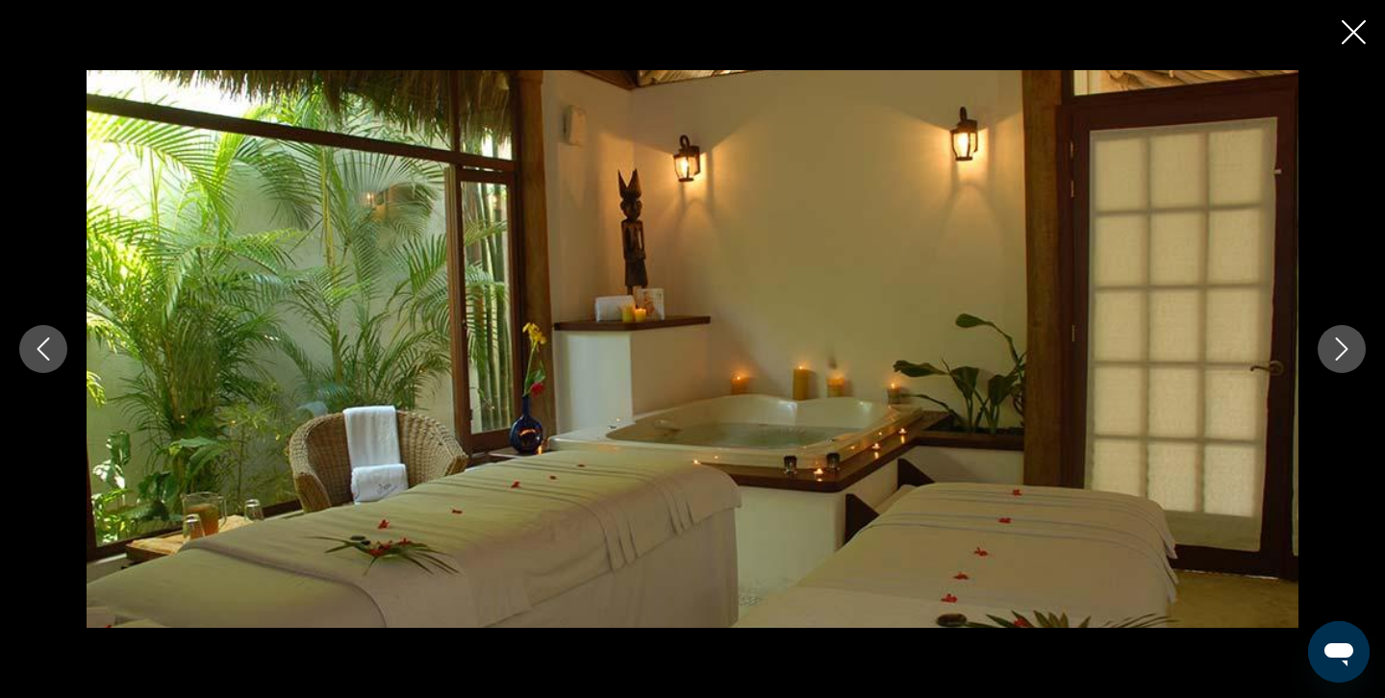
click at [1349, 347] on icon "Next image" at bounding box center [1341, 348] width 23 height 23
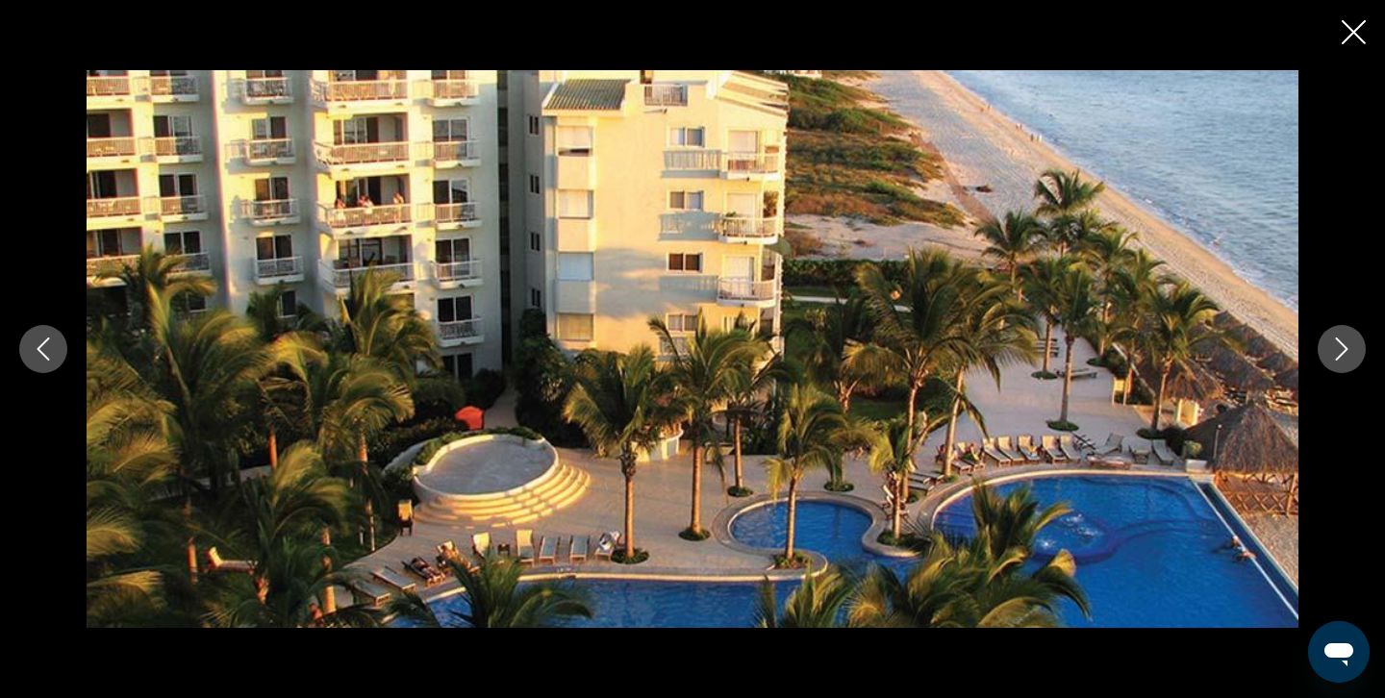
click at [1349, 347] on icon "Next image" at bounding box center [1341, 348] width 23 height 23
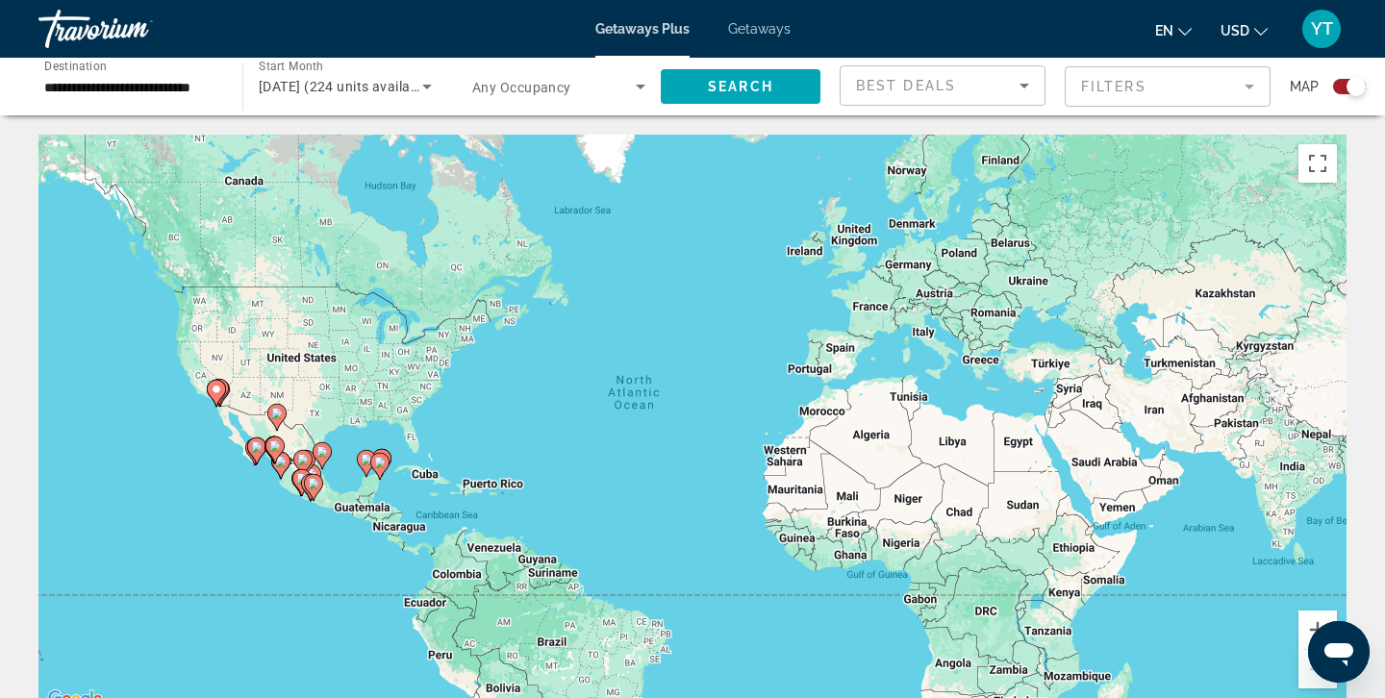
click at [283, 465] on image "Main content" at bounding box center [281, 462] width 12 height 12
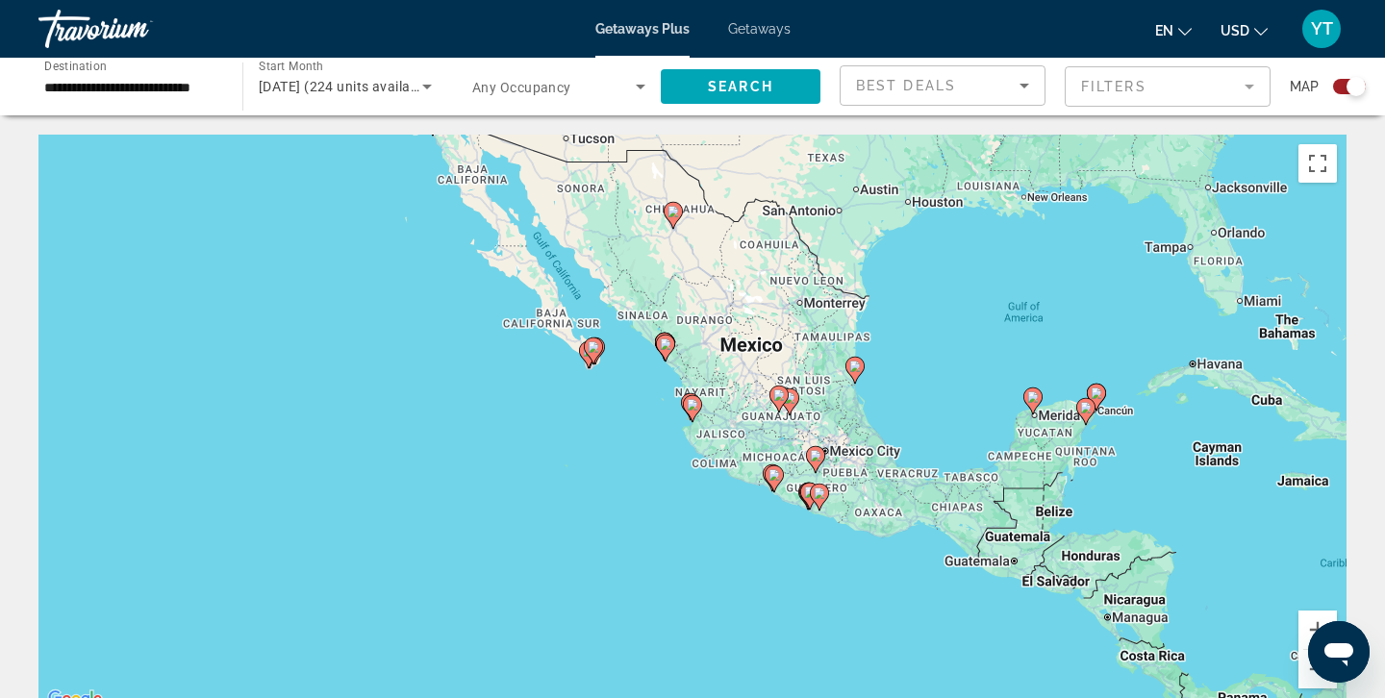
click at [693, 405] on image "Main content" at bounding box center [693, 405] width 12 height 12
type input "**********"
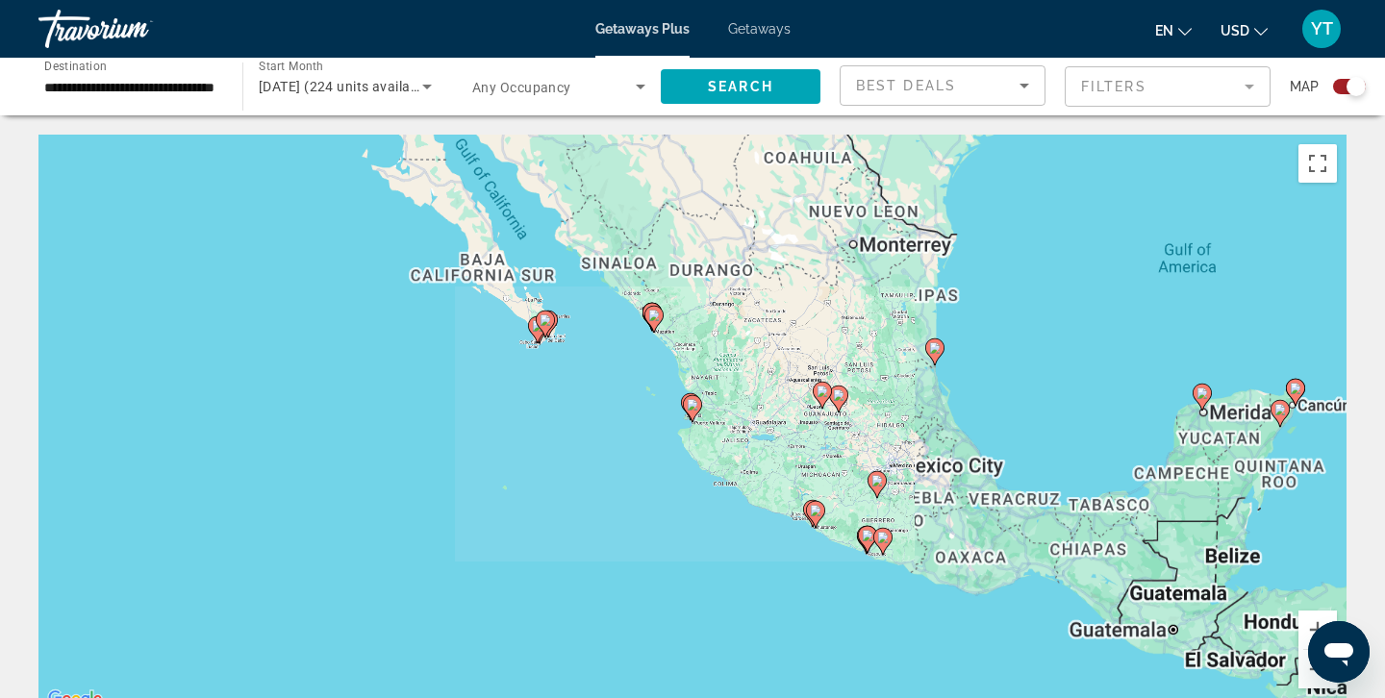
click at [693, 405] on image "Main content" at bounding box center [693, 405] width 12 height 12
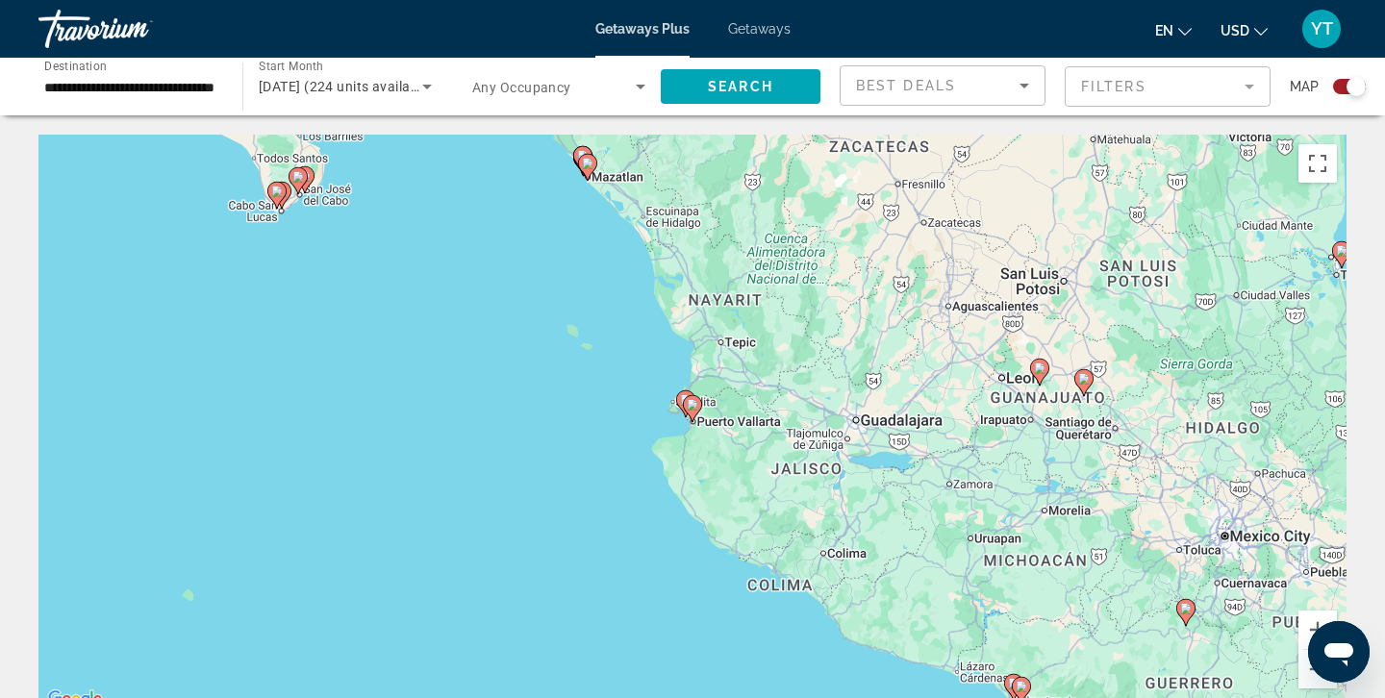
click at [681, 389] on gmp-advanced-marker "Main content" at bounding box center [685, 403] width 19 height 29
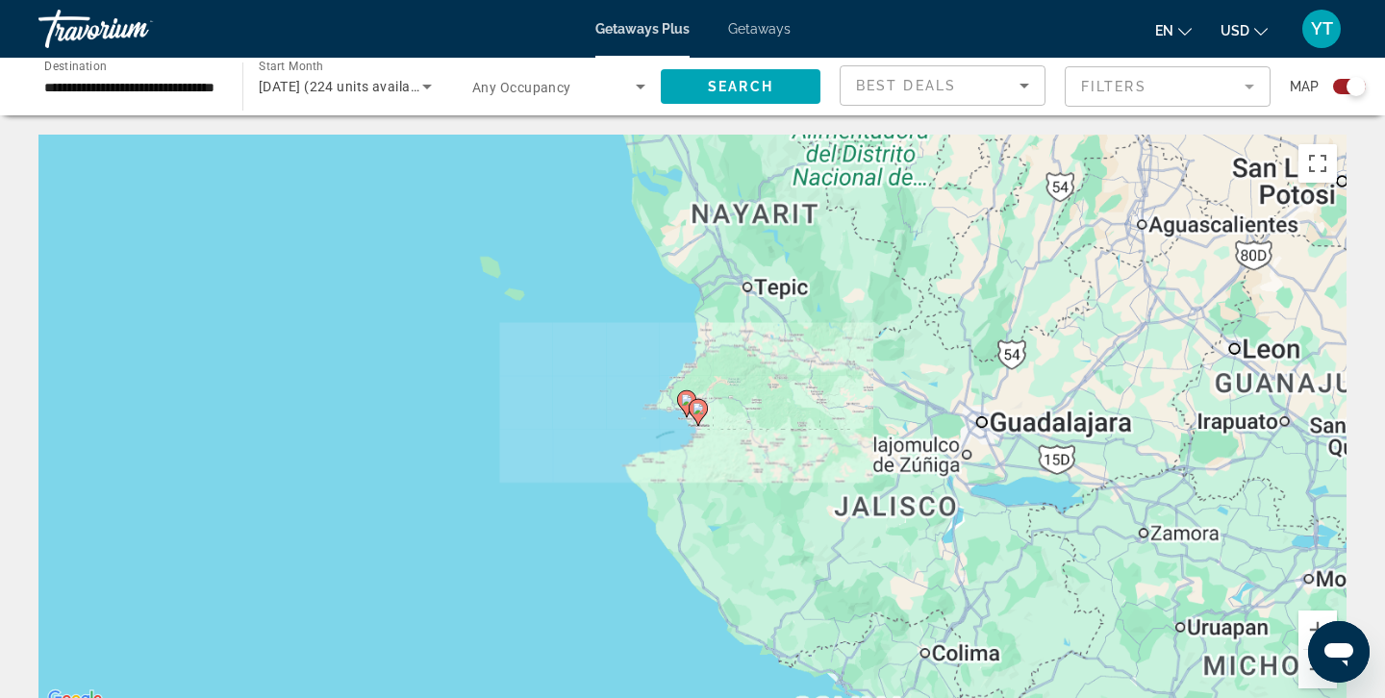
click at [681, 389] on div "To navigate, press the arrow keys. To activate drag with keyboard, press Alt + …" at bounding box center [692, 423] width 1308 height 577
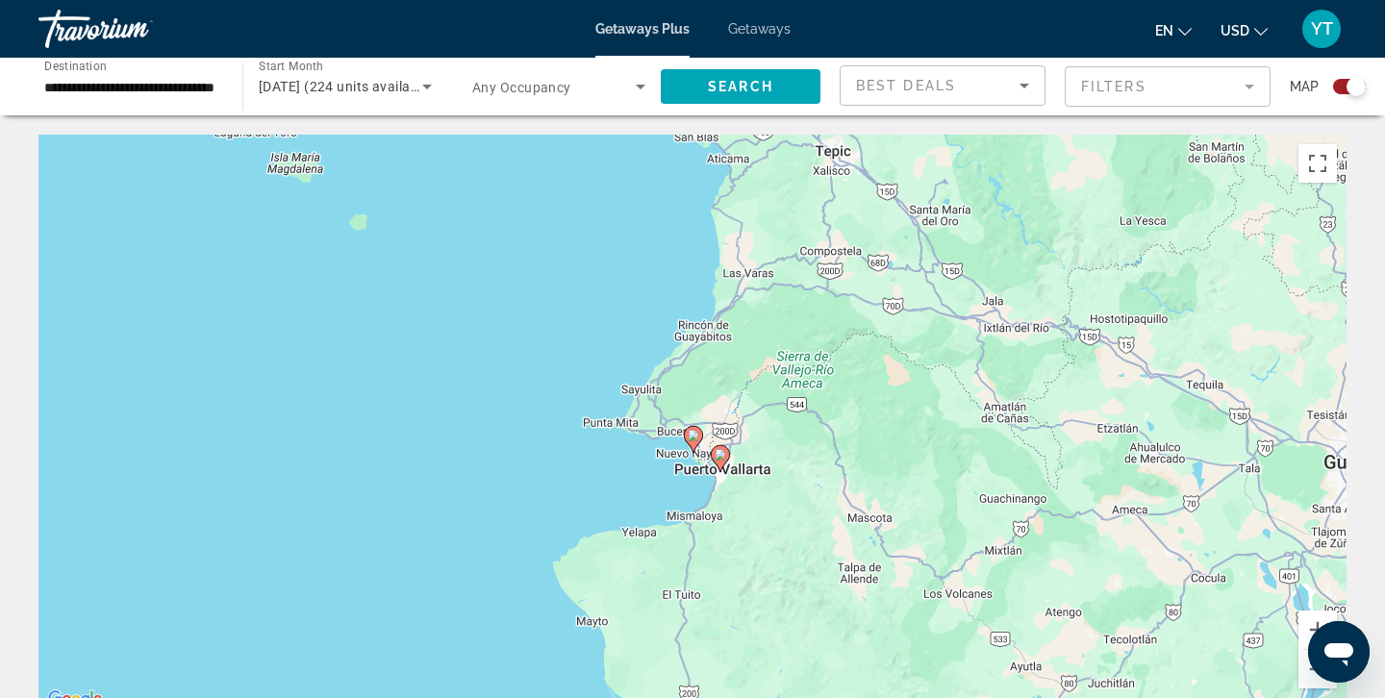
click at [694, 440] on image "Main content" at bounding box center [693, 436] width 12 height 12
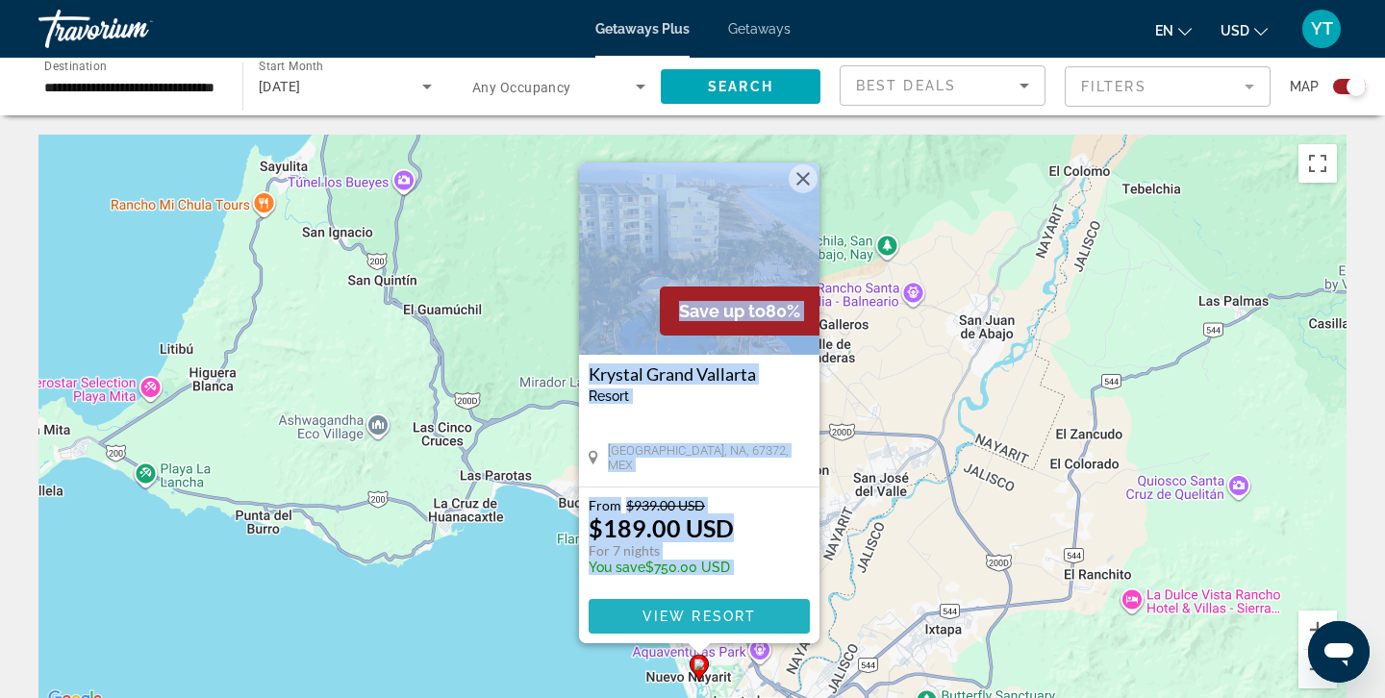
click at [685, 612] on span "View Resort" at bounding box center [698, 616] width 113 height 15
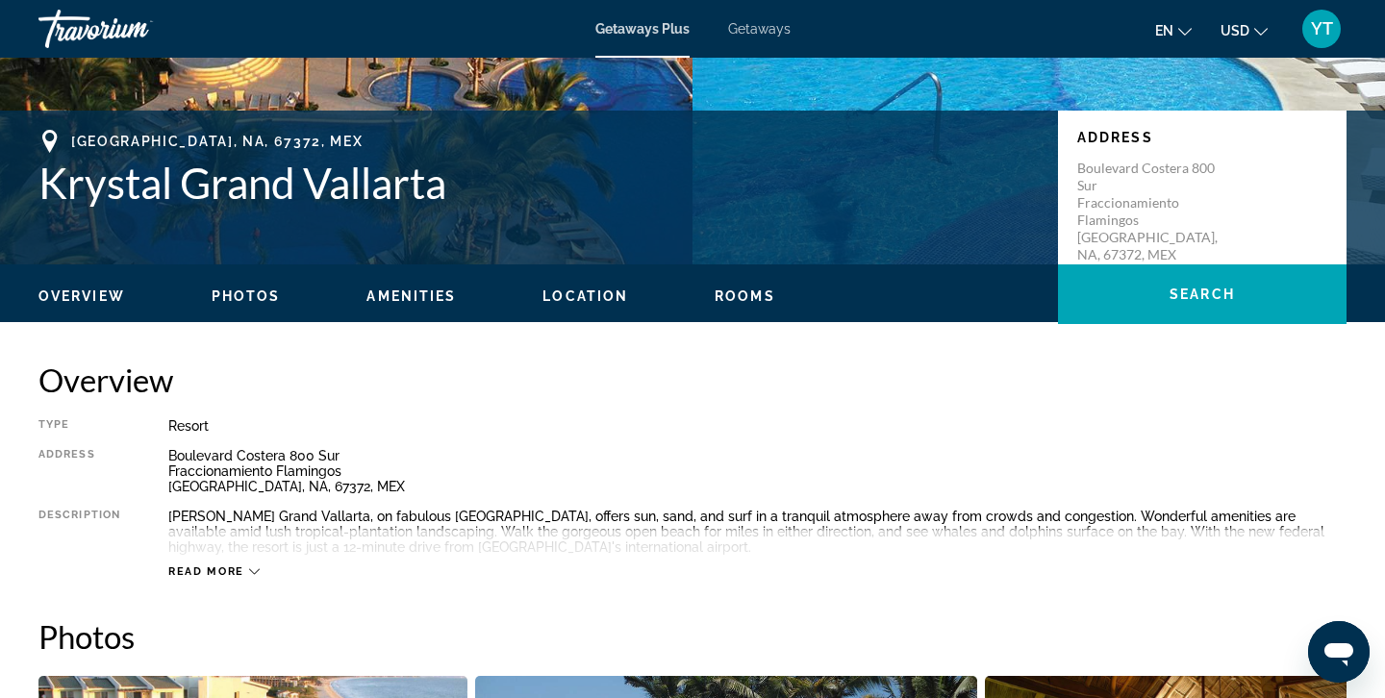
scroll to position [386, 0]
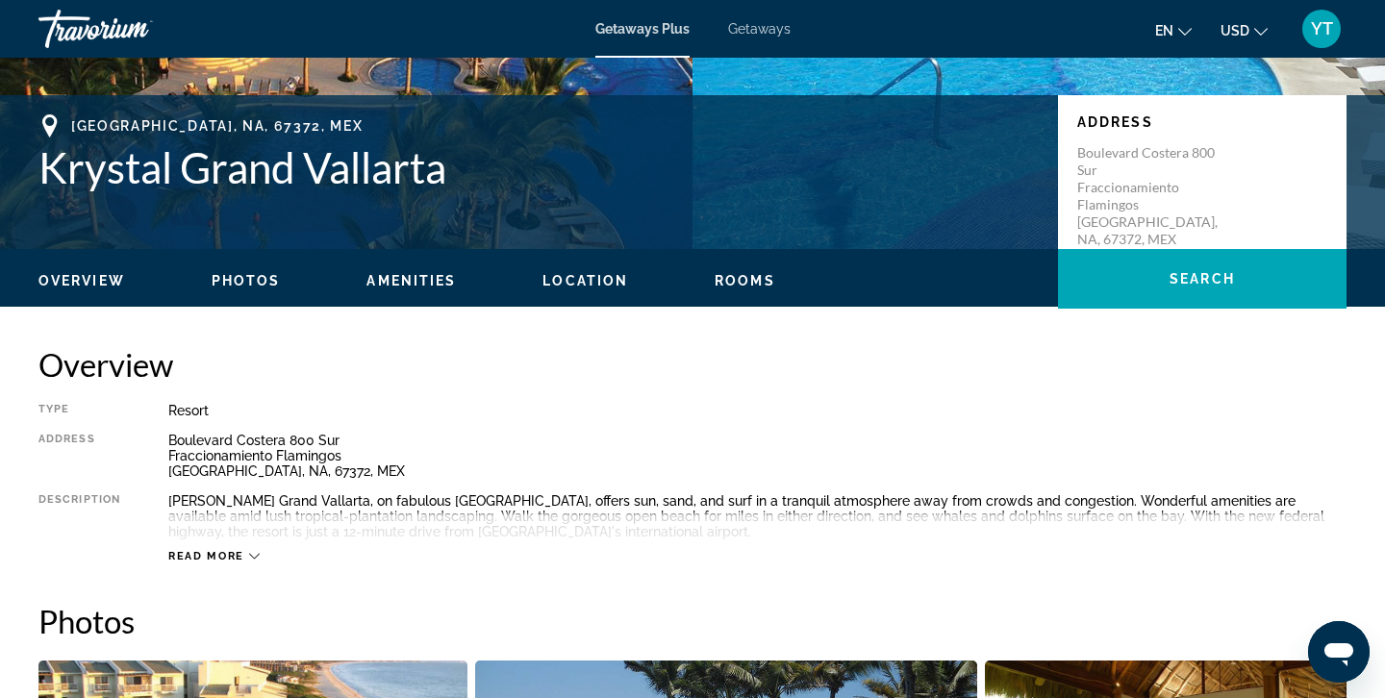
click at [240, 553] on span "Read more" at bounding box center [206, 556] width 76 height 12
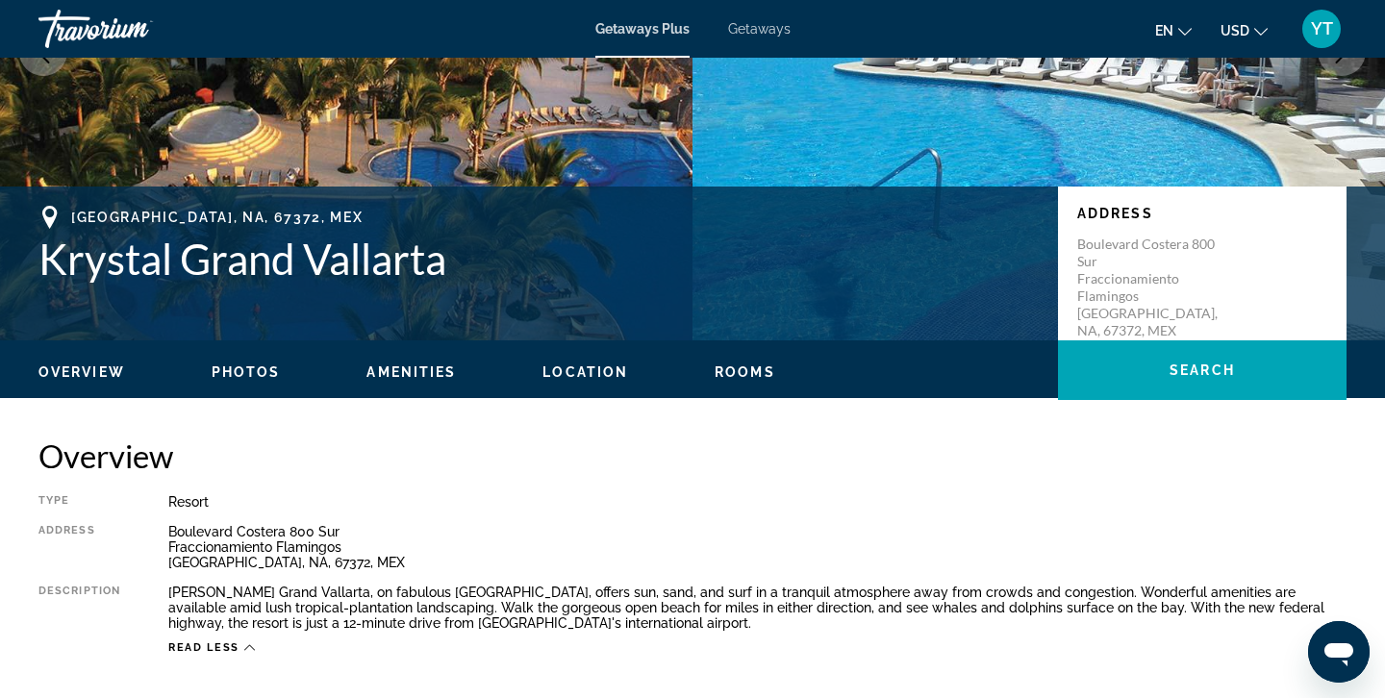
scroll to position [0, 0]
